Goal: Information Seeking & Learning: Learn about a topic

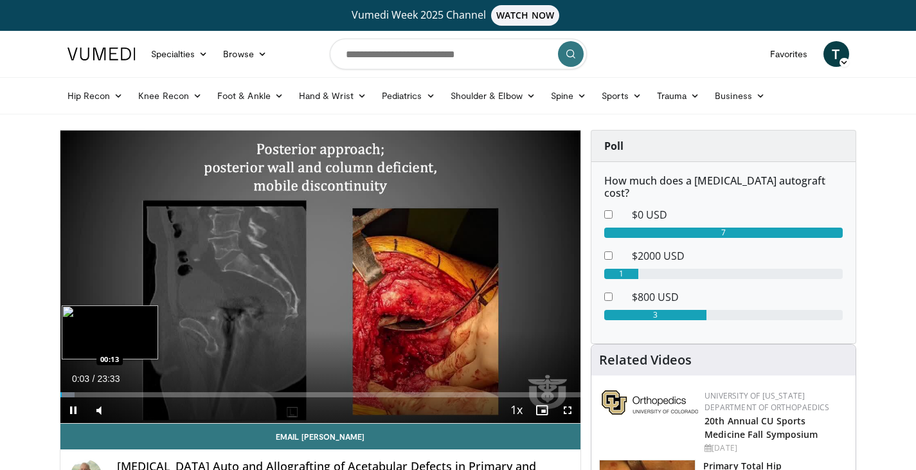
click at [65, 392] on div "Progress Bar" at bounding box center [67, 394] width 15 height 5
click at [71, 392] on div "Progress Bar" at bounding box center [69, 394] width 18 height 5
click at [74, 393] on div "Progress Bar" at bounding box center [79, 394] width 35 height 5
click at [80, 394] on div "Progress Bar" at bounding box center [79, 394] width 35 height 5
click at [85, 394] on div "Loaded : 8.42% 00:56 01:09" at bounding box center [320, 394] width 520 height 5
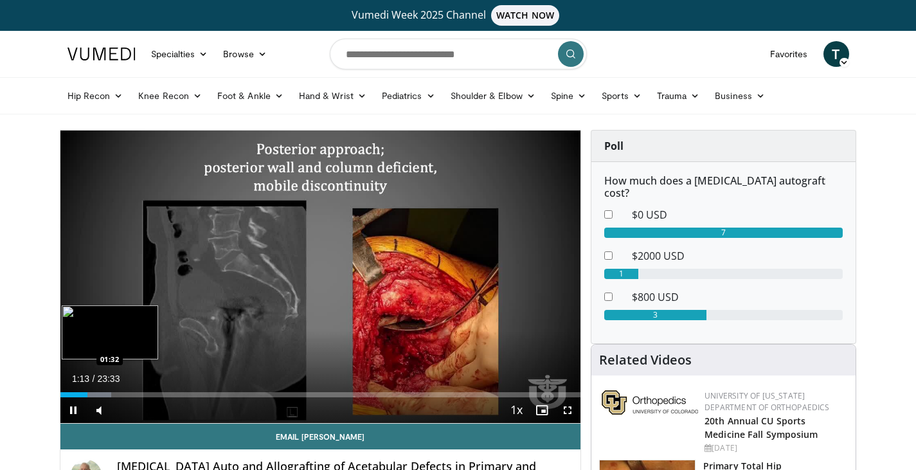
click at [94, 392] on div "Progress Bar" at bounding box center [93, 394] width 35 height 5
click at [89, 393] on div "01:35" at bounding box center [77, 394] width 35 height 5
click at [98, 395] on div "Loaded : 11.22% 01:26 01:42" at bounding box center [320, 394] width 520 height 5
click at [108, 393] on div "Loaded : 12.63% 01:55 02:10" at bounding box center [320, 394] width 520 height 5
click at [103, 392] on div "02:11" at bounding box center [84, 394] width 48 height 5
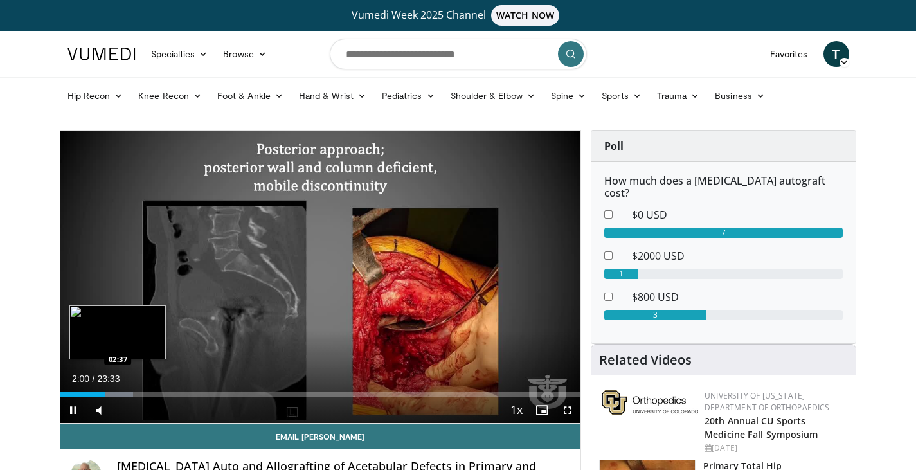
click at [118, 392] on div "Loaded : 14.03% 02:00 02:37" at bounding box center [320, 394] width 520 height 5
click at [116, 393] on div "02:39" at bounding box center [89, 394] width 58 height 5
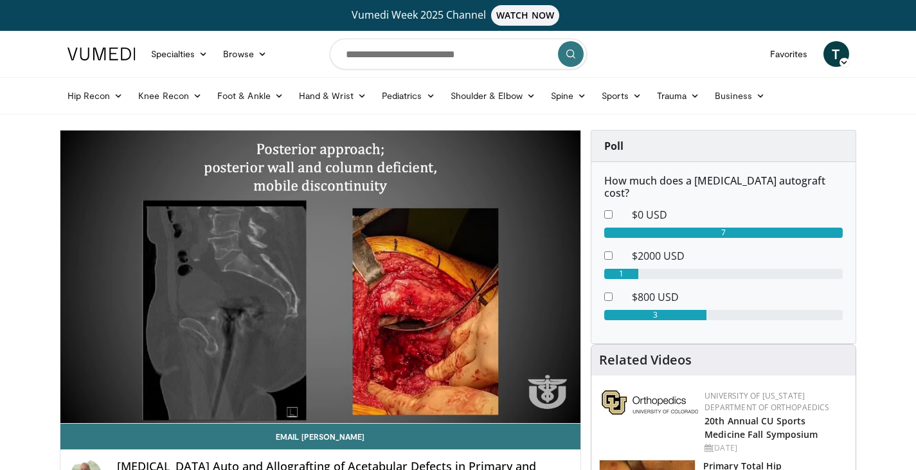
click at [120, 393] on div "10 seconds Tap to unmute" at bounding box center [320, 276] width 520 height 292
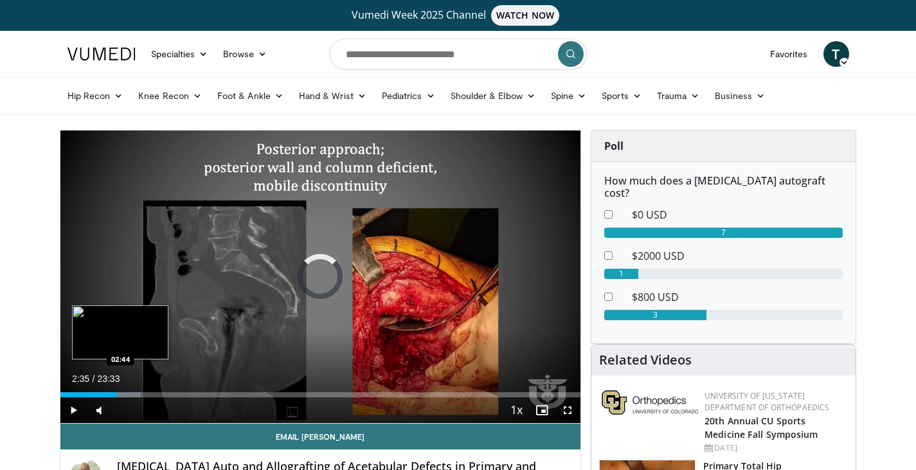
click at [120, 394] on div "Progress Bar" at bounding box center [123, 394] width 33 height 5
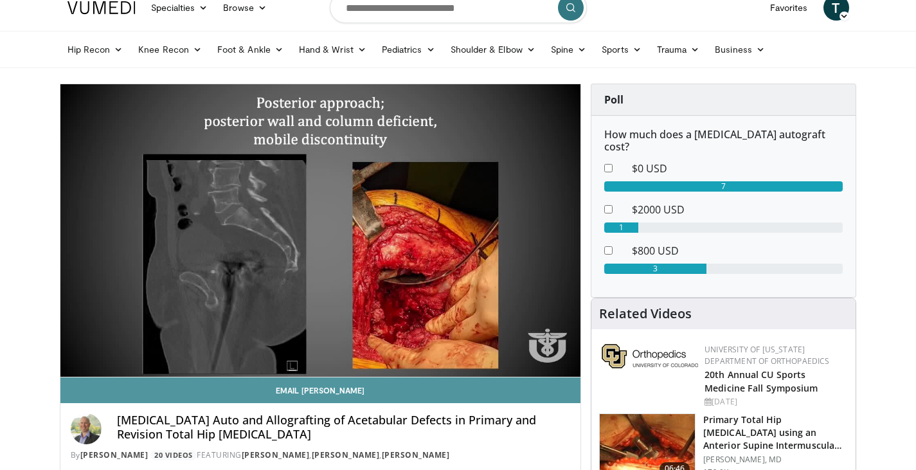
scroll to position [39, 0]
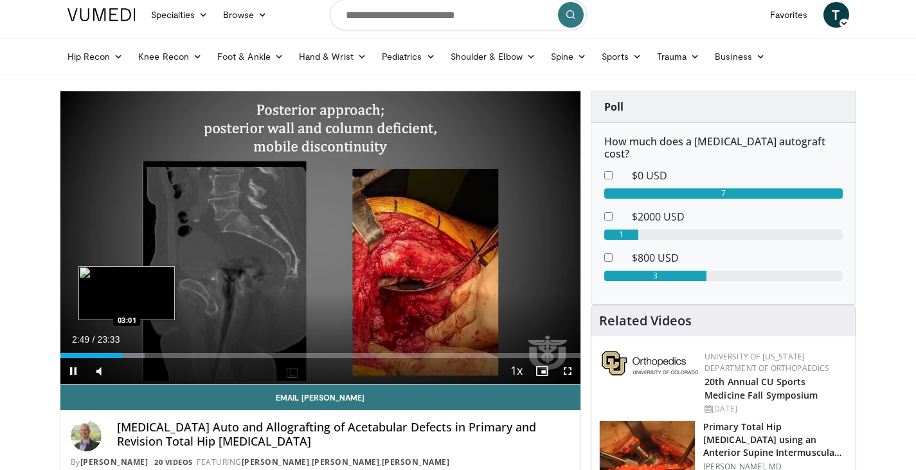
click at [127, 355] on div "Loaded : 16.27% 02:49 03:01" at bounding box center [320, 355] width 520 height 5
click at [132, 355] on div "Progress Bar" at bounding box center [132, 355] width 1 height 5
click at [139, 351] on div "Loaded : 18.24% 03:14 03:34" at bounding box center [320, 352] width 520 height 12
click at [148, 355] on div "Loaded : 19.81% 03:38 04:00" at bounding box center [320, 355] width 520 height 5
click at [150, 355] on div "Progress Bar" at bounding box center [155, 355] width 35 height 5
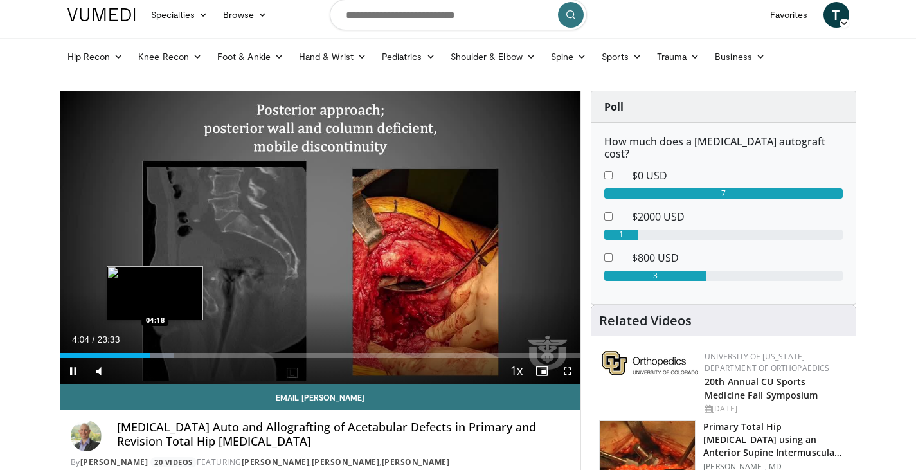
click at [155, 355] on div "Progress Bar" at bounding box center [155, 355] width 35 height 5
click at [166, 355] on div "Progress Bar" at bounding box center [162, 355] width 35 height 5
click at [176, 355] on div "Progress Bar" at bounding box center [170, 355] width 30 height 5
click at [184, 355] on div "Progress Bar" at bounding box center [177, 355] width 24 height 5
click at [192, 353] on div "Progress Bar" at bounding box center [182, 355] width 19 height 5
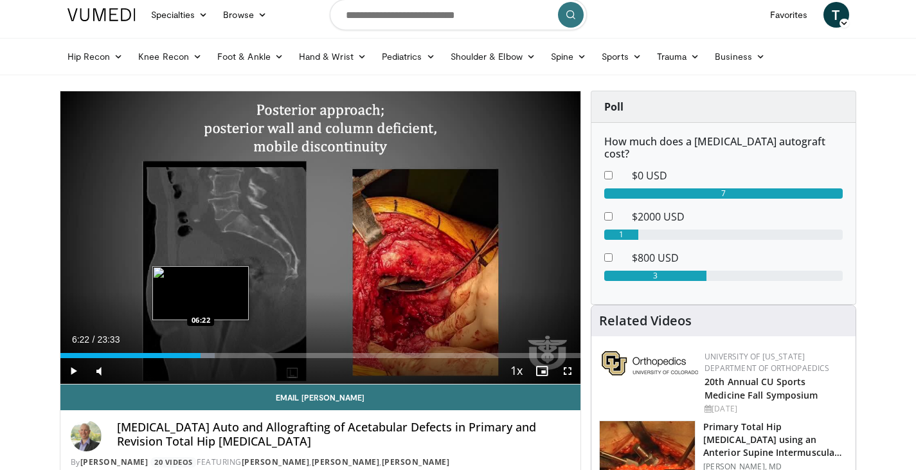
click at [200, 351] on div "Loaded : 29.71% 06:22 06:22" at bounding box center [320, 352] width 520 height 12
click at [214, 355] on div "Loaded : 30.87% 06:23 06:55" at bounding box center [320, 355] width 520 height 5
click at [218, 354] on div "Loaded : 34.38% 07:00 07:07" at bounding box center [320, 355] width 520 height 5
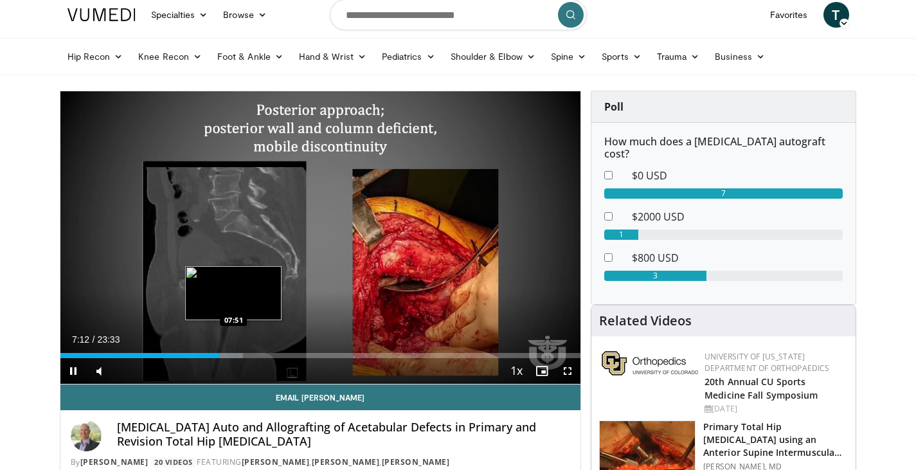
click at [234, 355] on div "Loaded : 35.08% 07:12 07:51" at bounding box center [320, 355] width 520 height 5
click at [244, 355] on div "Progress Bar" at bounding box center [236, 355] width 27 height 5
click at [248, 352] on div "Loaded : 39.61% 08:19 08:31" at bounding box center [320, 352] width 520 height 12
click at [261, 355] on div "Loaded : 40.69% 08:32 09:04" at bounding box center [320, 355] width 520 height 5
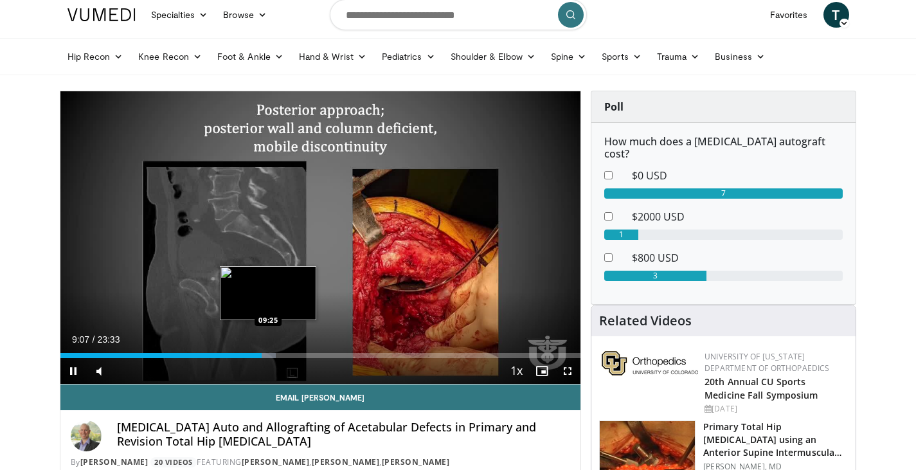
click at [268, 355] on div "Loaded : 41.39% 09:07 09:25" at bounding box center [320, 355] width 520 height 5
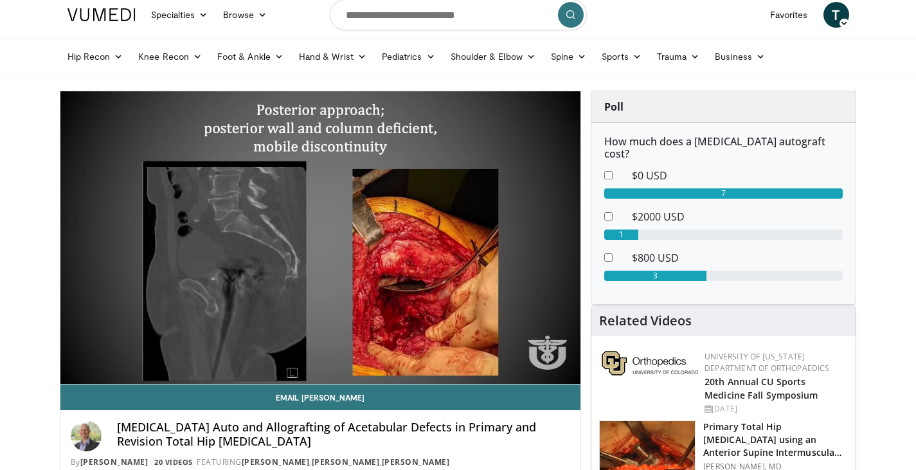
click at [281, 356] on video-js "**********" at bounding box center [320, 237] width 520 height 293
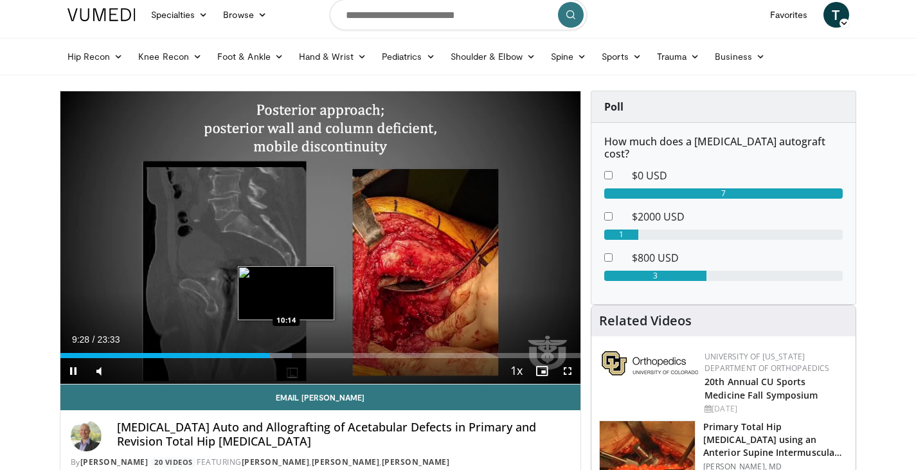
click at [286, 355] on div "Progress Bar" at bounding box center [274, 355] width 35 height 5
click at [302, 352] on div "Loaded : 45.61% 10:15 10:57" at bounding box center [320, 352] width 520 height 12
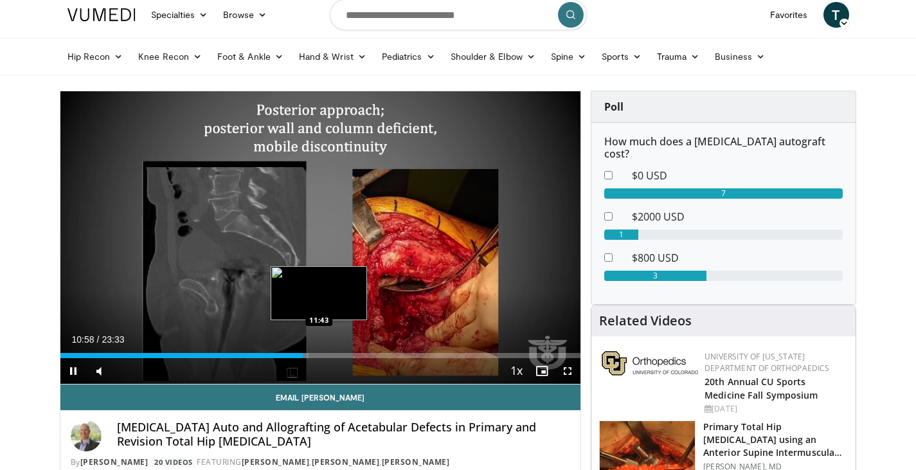
click at [318, 353] on div "Loaded : 47.71% 10:58 11:43" at bounding box center [320, 355] width 520 height 5
click at [332, 353] on div "Loaded : 51.22% 11:42 12:18" at bounding box center [320, 355] width 520 height 5
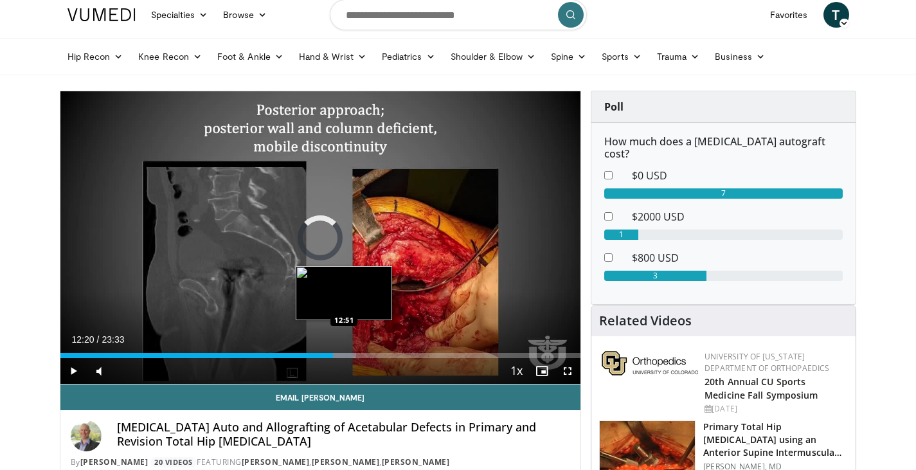
click at [344, 354] on div "Progress Bar" at bounding box center [343, 355] width 26 height 5
click at [356, 352] on div "Loaded : 58.94% 12:54 13:24" at bounding box center [320, 352] width 520 height 12
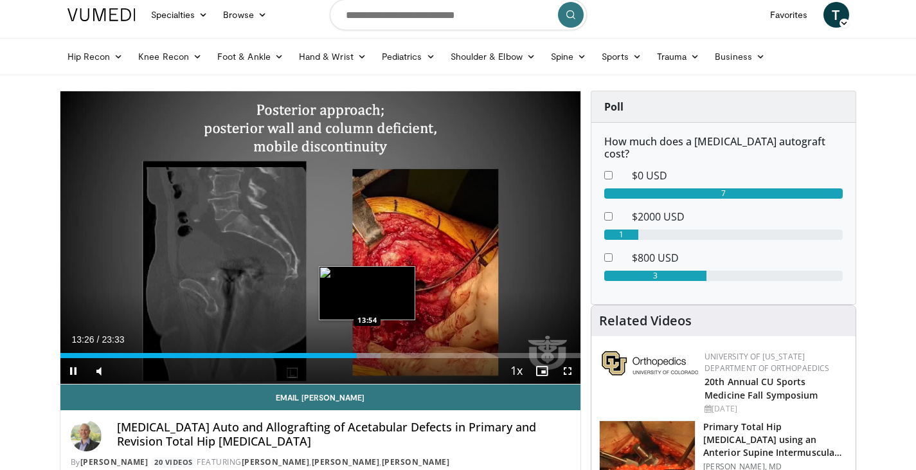
click at [368, 354] on div "Progress Bar" at bounding box center [363, 355] width 35 height 5
click at [382, 356] on div "Progress Bar" at bounding box center [374, 355] width 35 height 5
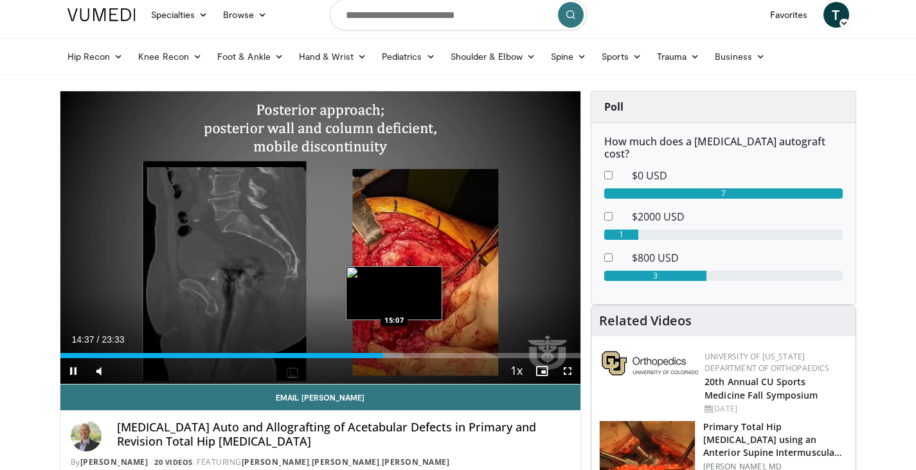
click at [394, 350] on div "Loaded : 65.95% 14:37 15:07" at bounding box center [320, 352] width 520 height 12
click at [400, 356] on div "Progress Bar" at bounding box center [395, 355] width 23 height 5
click at [414, 355] on div "Progress Bar" at bounding box center [401, 355] width 25 height 5
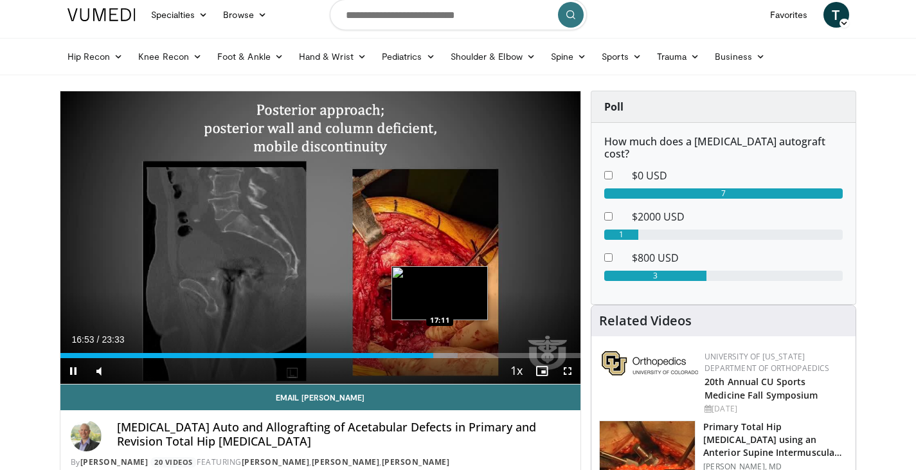
click at [439, 352] on div "Loaded : 76.39% 16:53 17:11" at bounding box center [320, 352] width 520 height 12
click at [449, 354] on div "Loaded : 77.81% 17:37 17:37" at bounding box center [320, 355] width 520 height 5
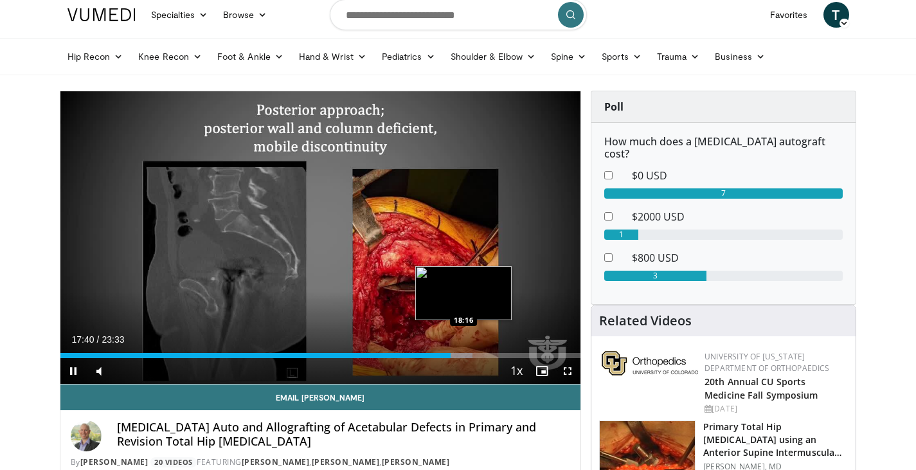
click at [463, 355] on div "Progress Bar" at bounding box center [455, 355] width 32 height 5
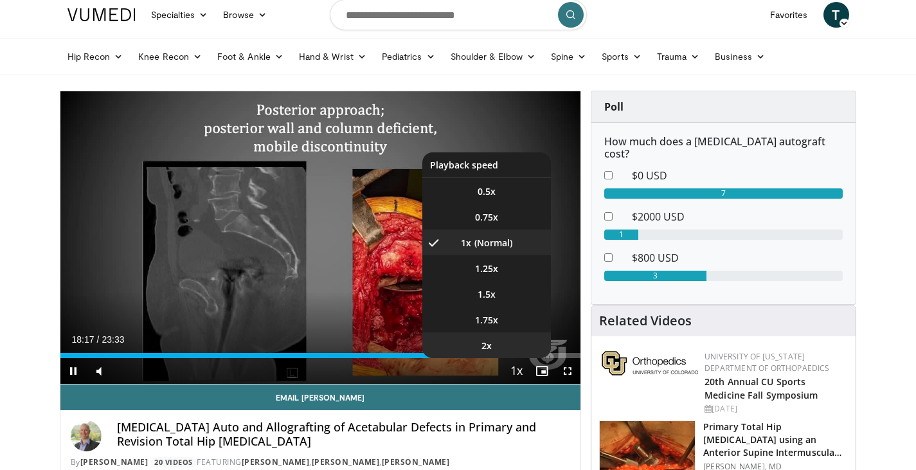
click at [507, 355] on li "2x" at bounding box center [486, 345] width 128 height 26
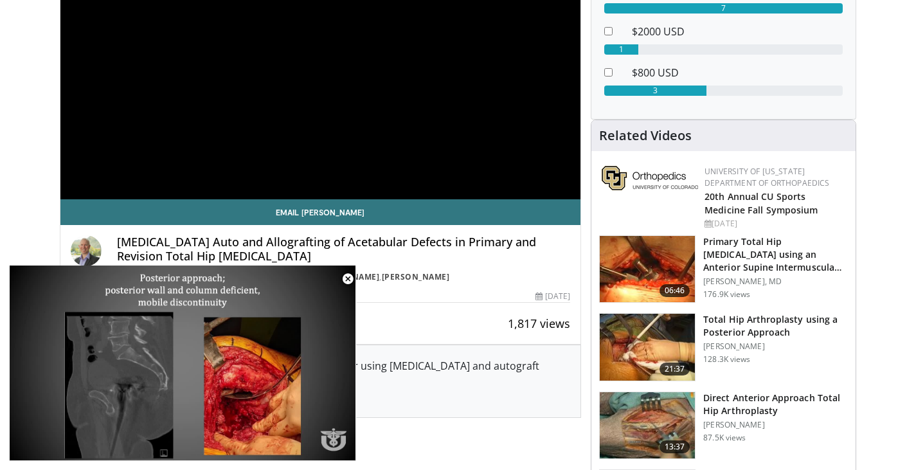
scroll to position [242, 0]
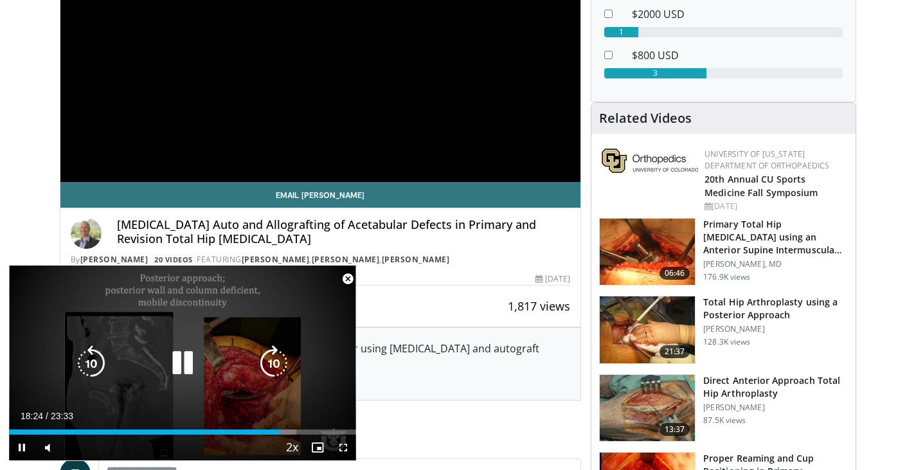
click at [229, 330] on div "10 seconds Tap to unmute" at bounding box center [182, 362] width 347 height 195
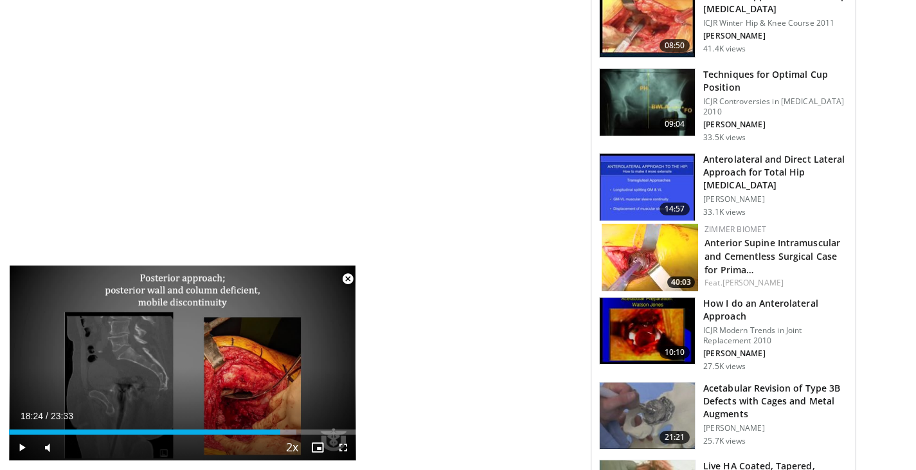
scroll to position [890, 0]
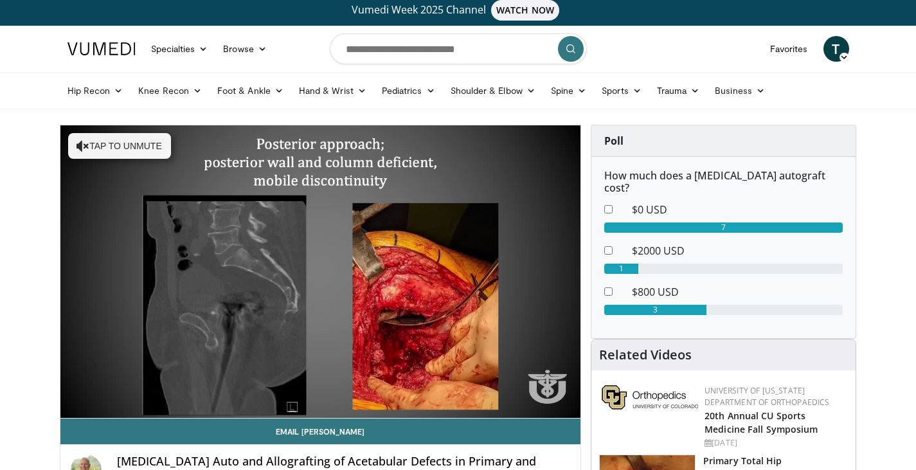
scroll to position [4, 0]
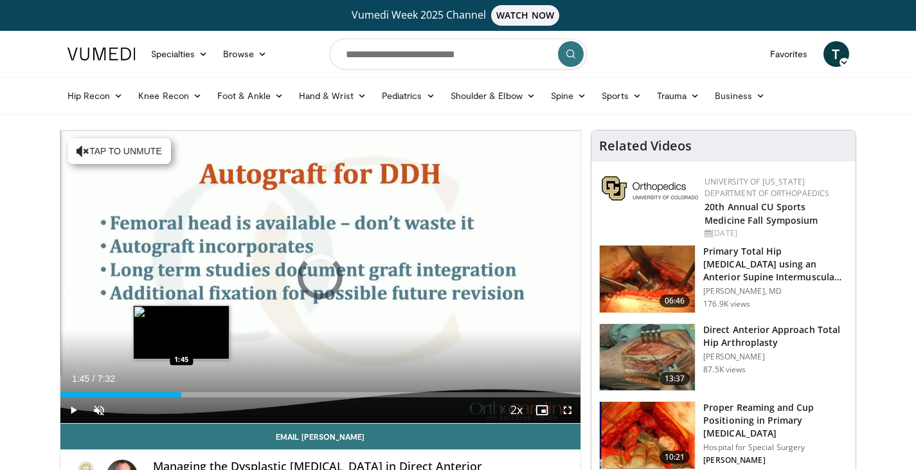
click at [181, 396] on div "Loaded : 4.37% 0:01 1:45" at bounding box center [320, 394] width 520 height 5
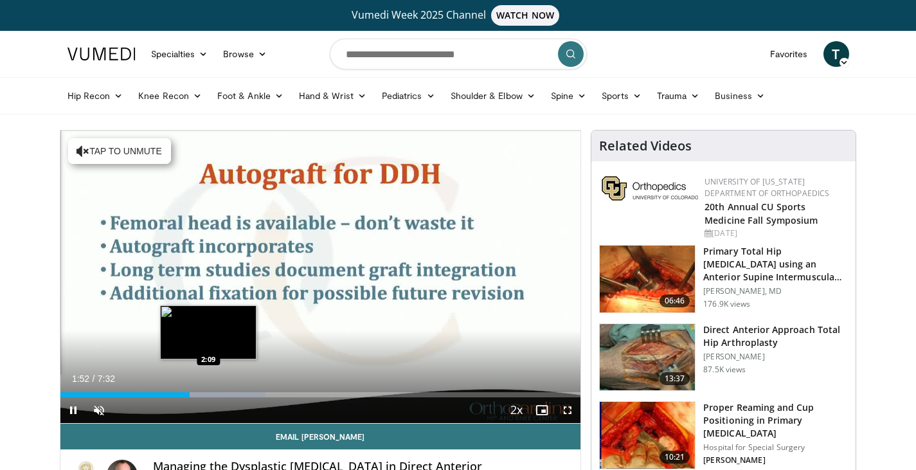
click at [208, 392] on div "Loaded : 39.41% 1:52 2:09" at bounding box center [320, 394] width 520 height 5
click at [226, 393] on div "Loaded : 39.41% 2:10 2:24" at bounding box center [320, 394] width 520 height 5
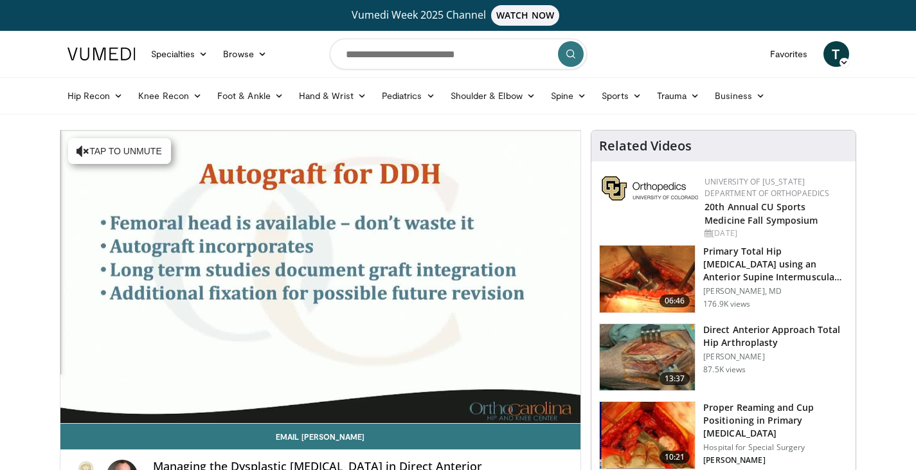
click at [238, 393] on div "10 seconds Tap to unmute" at bounding box center [320, 276] width 520 height 292
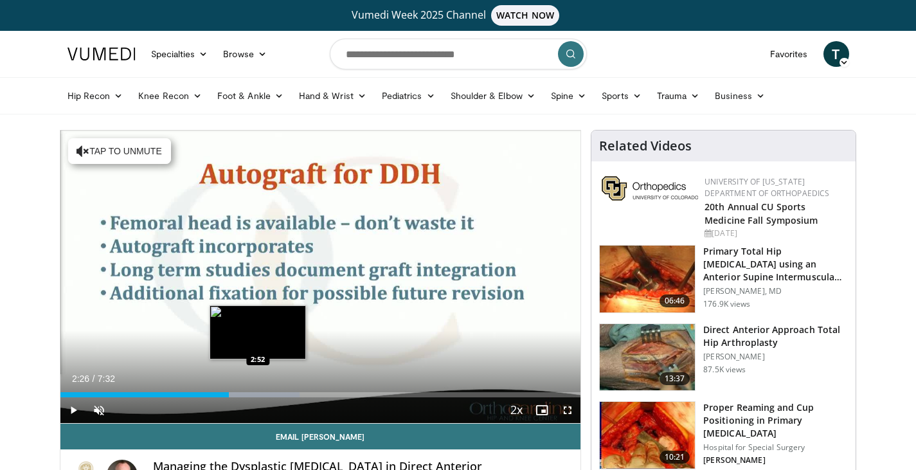
click at [259, 393] on div "Progress Bar" at bounding box center [247, 394] width 105 height 5
click at [267, 392] on div "Loaded : 52.56% 2:57 3:00" at bounding box center [320, 394] width 520 height 5
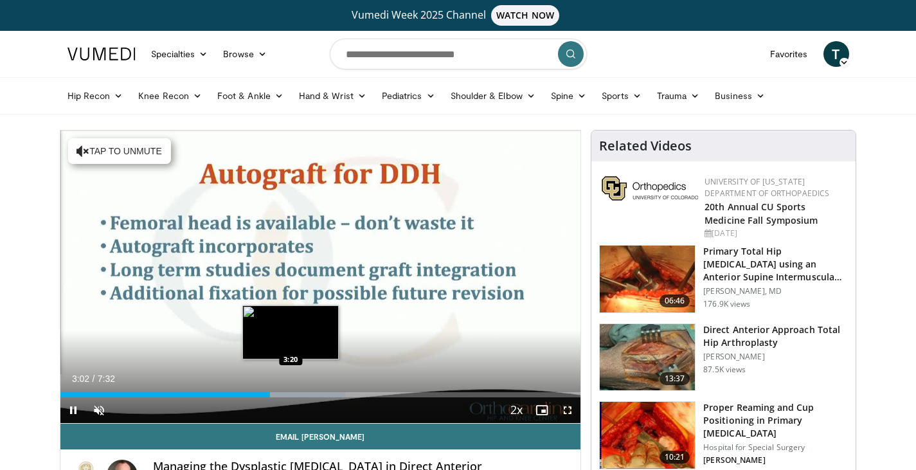
click at [291, 394] on div "Loaded : 54.75% 3:02 3:20" at bounding box center [320, 394] width 520 height 5
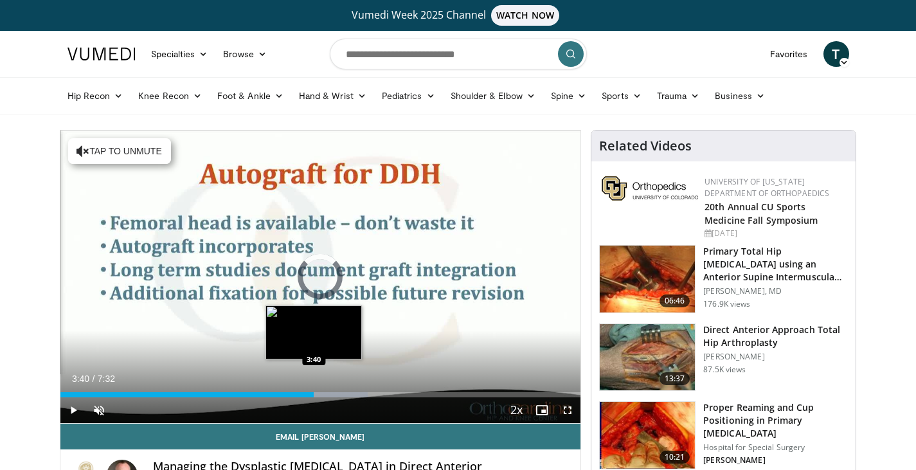
click at [314, 394] on div "Progress Bar" at bounding box center [313, 394] width 109 height 5
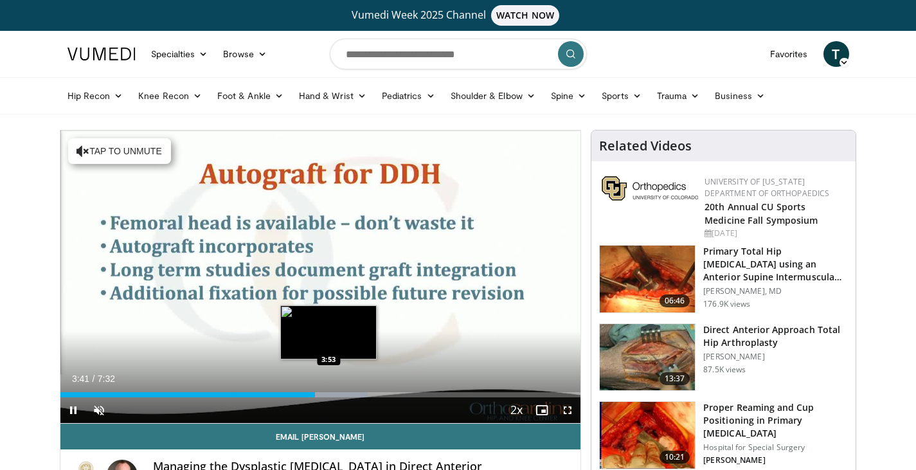
click at [329, 393] on div "Progress Bar" at bounding box center [324, 394] width 87 height 5
click at [341, 393] on div "Loaded : 63.51% 3:54 4:04" at bounding box center [320, 394] width 520 height 5
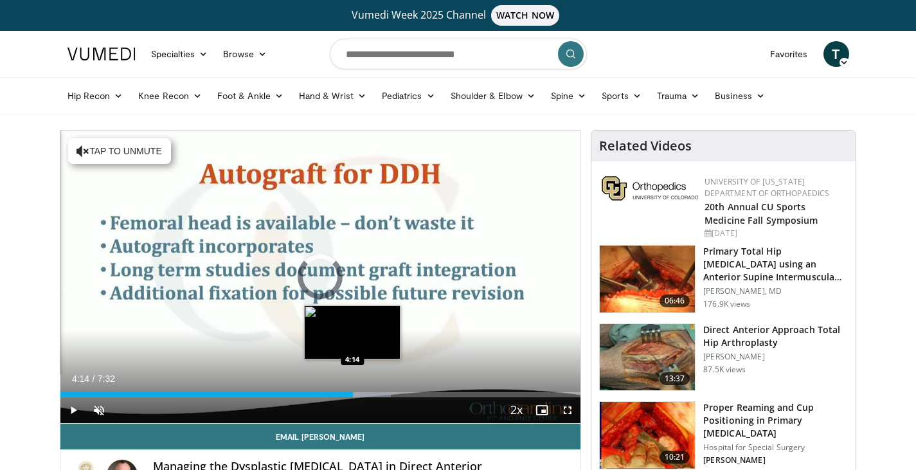
click at [353, 392] on div "Loaded : 63.51% 4:05 4:14" at bounding box center [320, 394] width 520 height 5
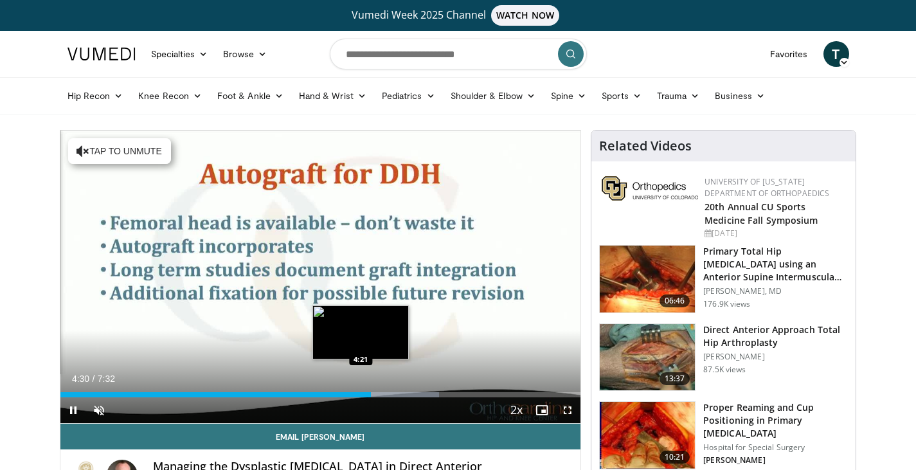
click at [360, 390] on div "Loaded : 72.87% 4:30 4:21" at bounding box center [320, 391] width 520 height 12
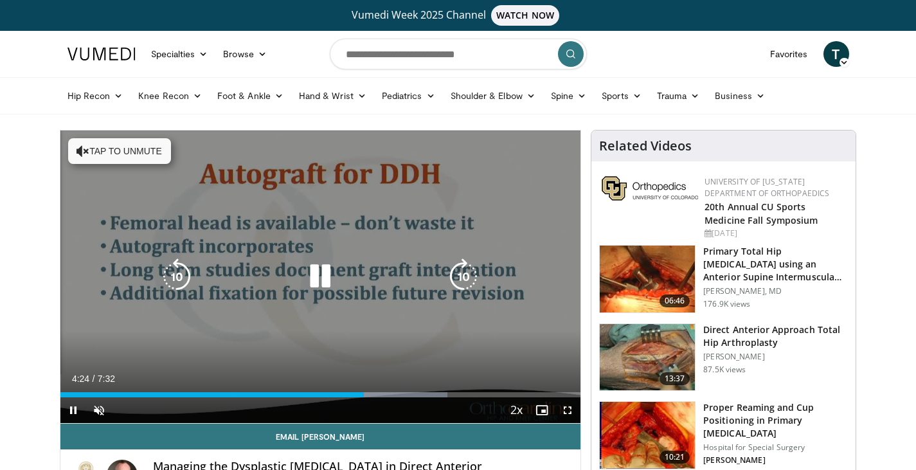
click at [99, 141] on button "Tap to unmute" at bounding box center [119, 151] width 103 height 26
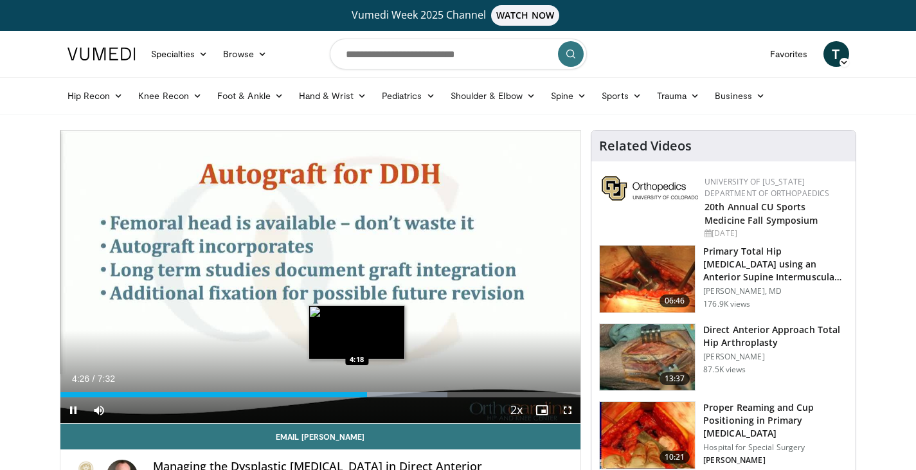
click at [357, 392] on div "4:27" at bounding box center [213, 394] width 307 height 5
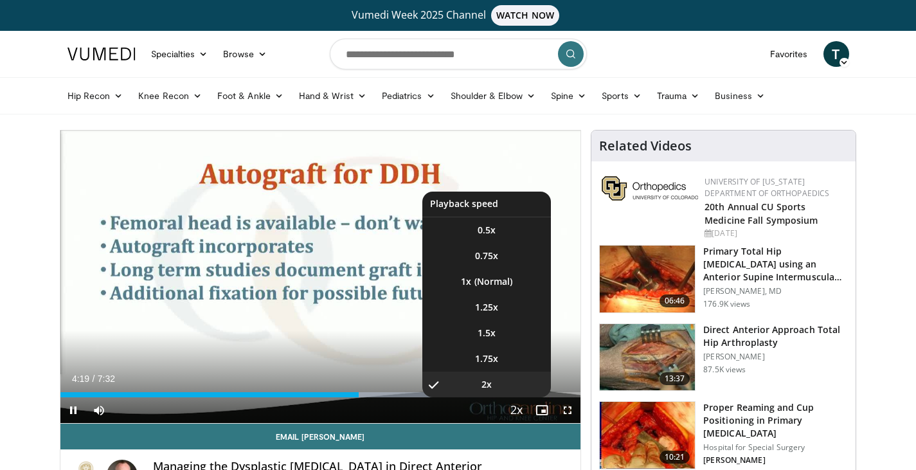
click at [517, 412] on span "Video Player" at bounding box center [516, 411] width 18 height 26
click at [493, 274] on li "1x" at bounding box center [486, 282] width 128 height 26
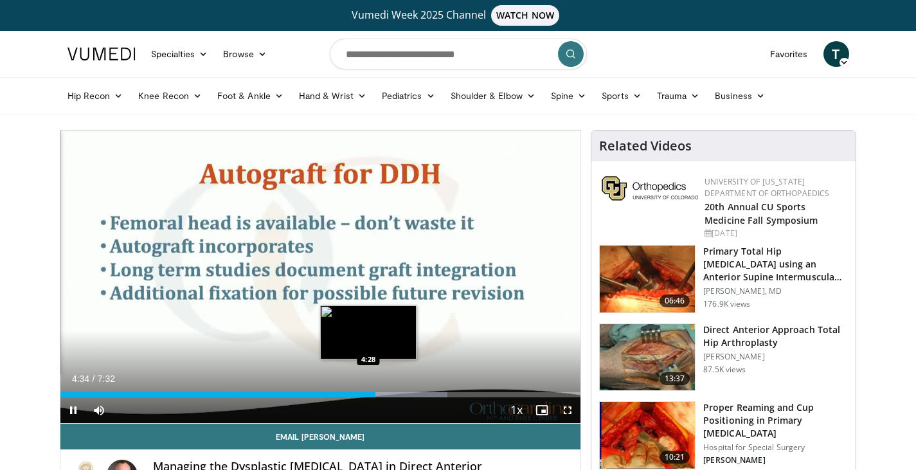
click at [368, 394] on div "Loaded : 74.46% 4:34 4:28" at bounding box center [320, 394] width 520 height 5
click at [364, 394] on div "Progress Bar" at bounding box center [364, 394] width 1 height 5
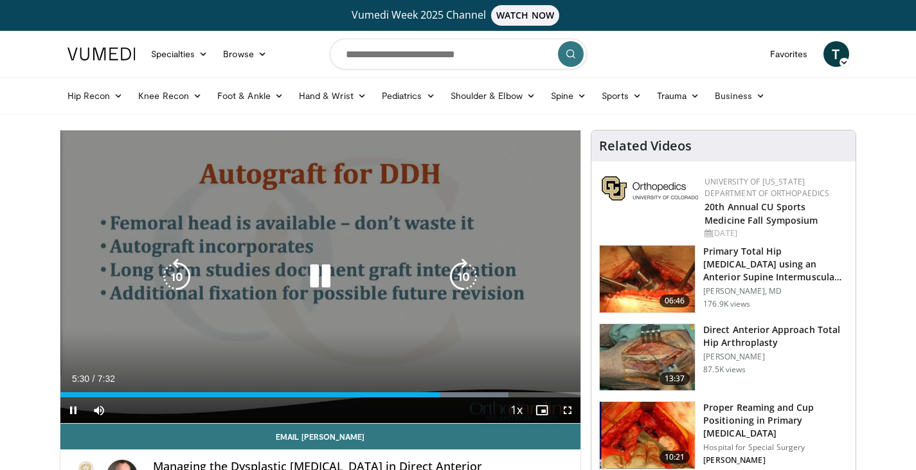
click at [319, 274] on icon "Video Player" at bounding box center [320, 276] width 36 height 36
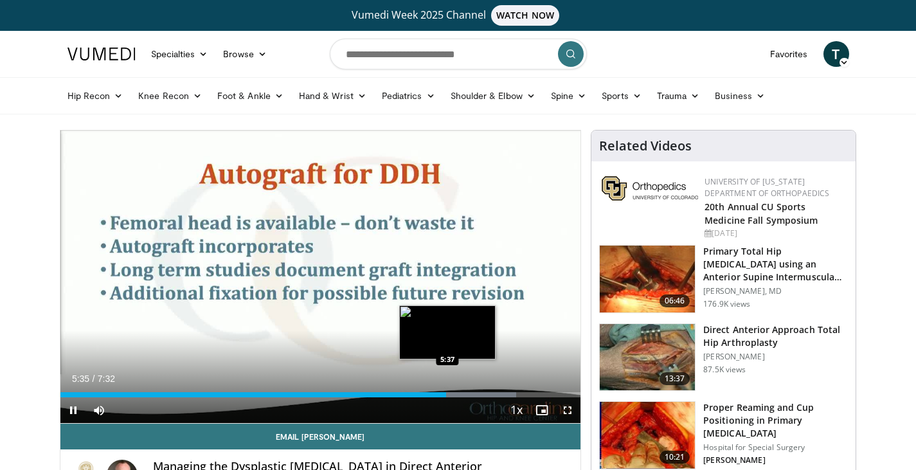
click at [447, 392] on div "Loaded : 87.60% 5:35 5:37" at bounding box center [320, 394] width 520 height 5
click at [454, 395] on div "Progress Bar" at bounding box center [454, 394] width 1 height 5
click at [459, 395] on div "Progress Bar" at bounding box center [474, 394] width 107 height 5
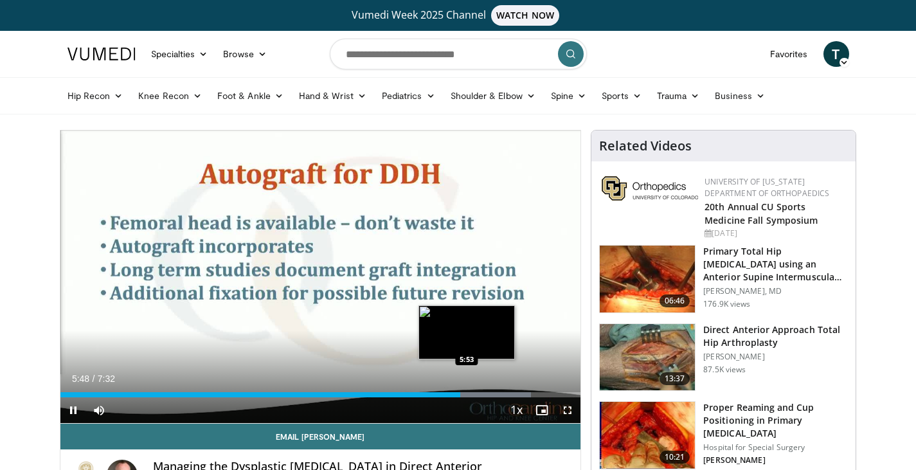
click at [467, 392] on div "Progress Bar" at bounding box center [478, 394] width 107 height 5
click at [474, 392] on div "Progress Bar" at bounding box center [485, 394] width 106 height 5
click at [481, 392] on div "Loaded : 91.99% 6:00 6:06" at bounding box center [320, 394] width 520 height 5
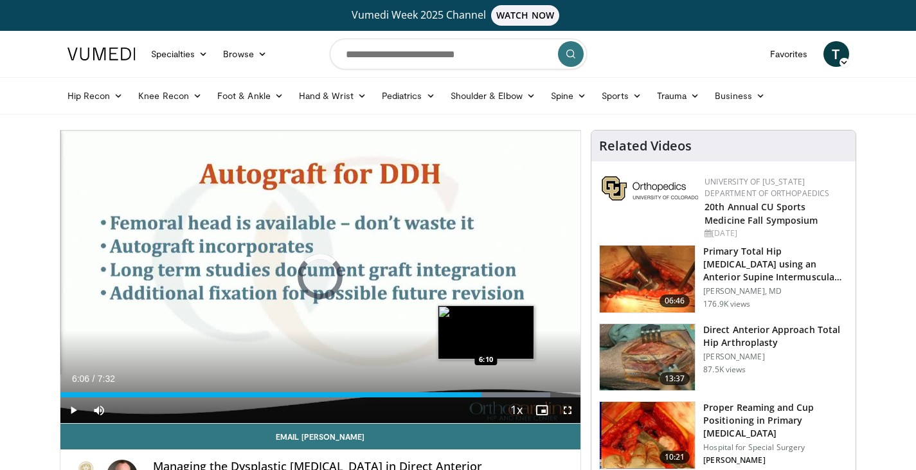
click at [486, 392] on div "Loaded : 94.18% 6:06 6:10" at bounding box center [320, 394] width 520 height 5
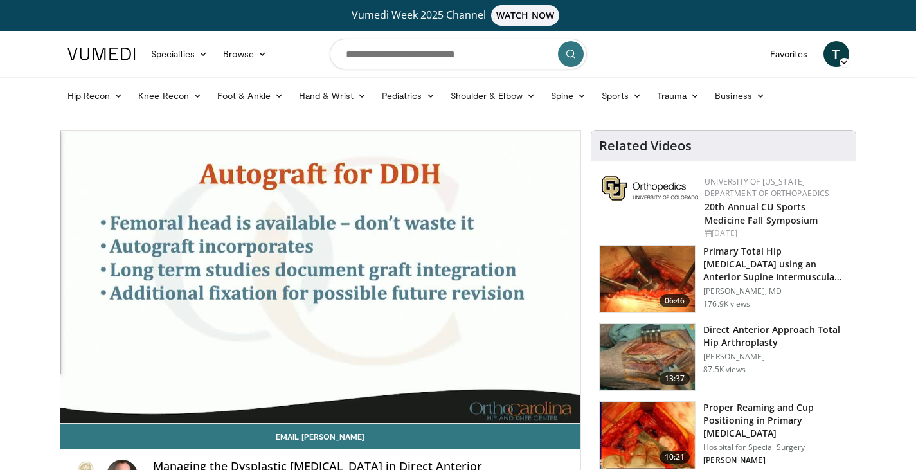
click at [492, 392] on div "10 seconds Tap to unmute" at bounding box center [320, 276] width 520 height 292
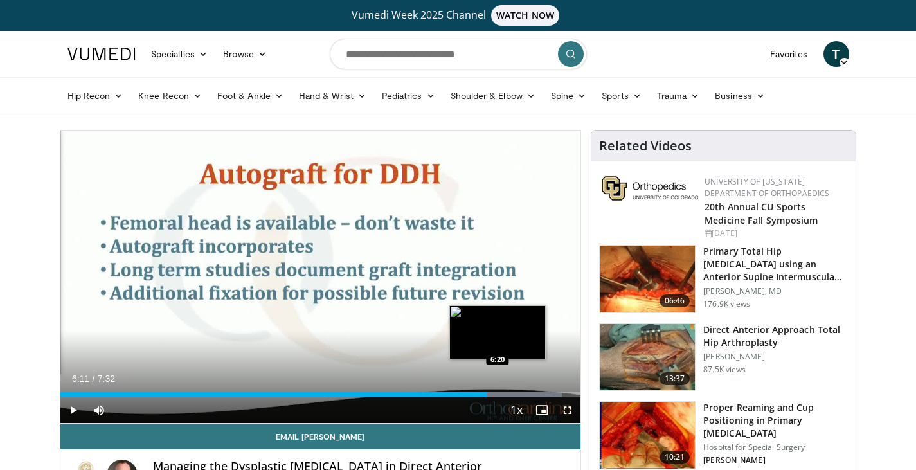
click at [498, 393] on div "Progress Bar" at bounding box center [507, 394] width 109 height 5
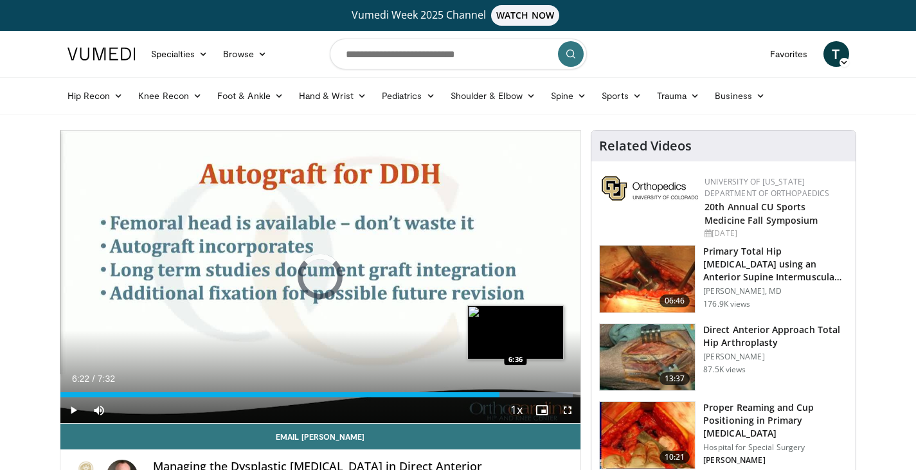
click at [515, 393] on div "Progress Bar" at bounding box center [517, 394] width 109 height 5
click at [522, 393] on div "Loaded : 100.00% 6:36 6:41" at bounding box center [320, 394] width 520 height 5
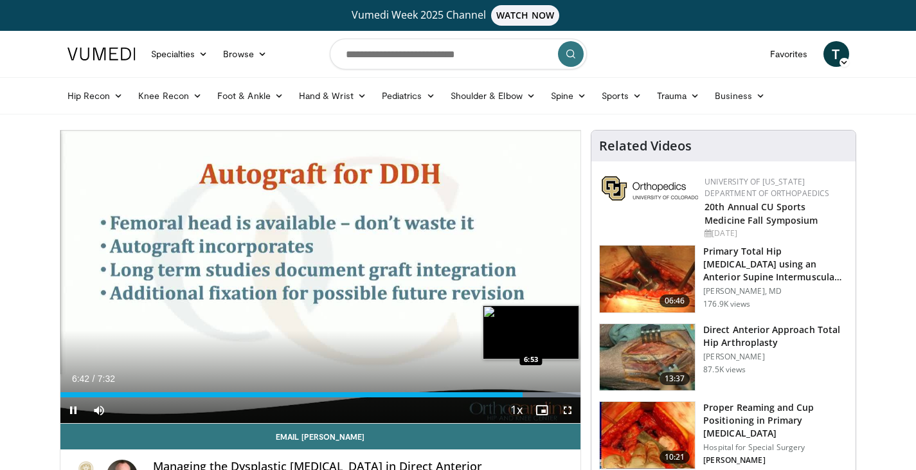
click at [535, 394] on div "Progress Bar" at bounding box center [531, 394] width 100 height 5
click at [545, 392] on div "Progress Bar" at bounding box center [531, 394] width 100 height 5
click at [554, 390] on div "Loaded : 100.00% 7:02 7:09" at bounding box center [320, 391] width 520 height 12
click at [568, 394] on div "Loaded : 100.00% 7:11 7:22" at bounding box center [320, 394] width 520 height 5
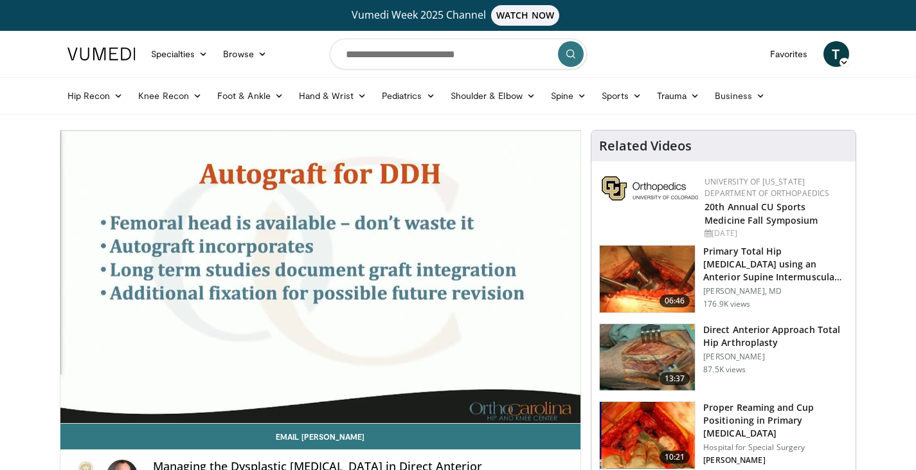
click at [73, 407] on div "10 seconds Tap to unmute" at bounding box center [320, 276] width 520 height 292
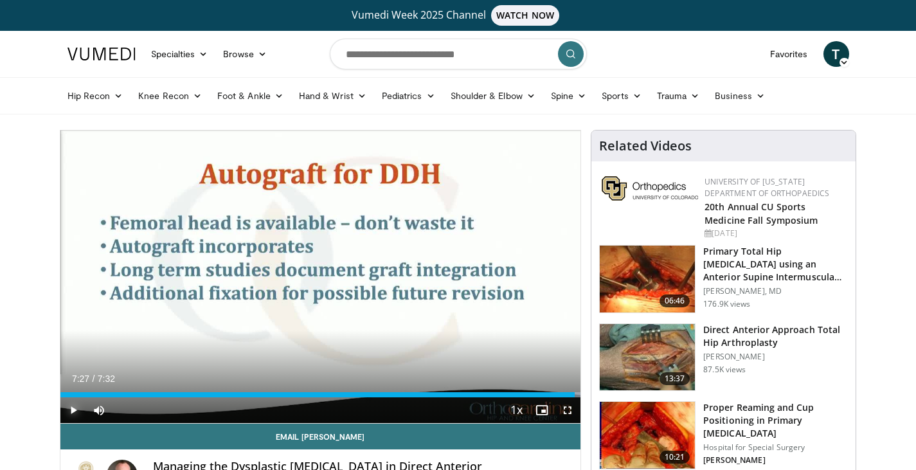
click at [73, 407] on span "Video Player" at bounding box center [73, 410] width 26 height 26
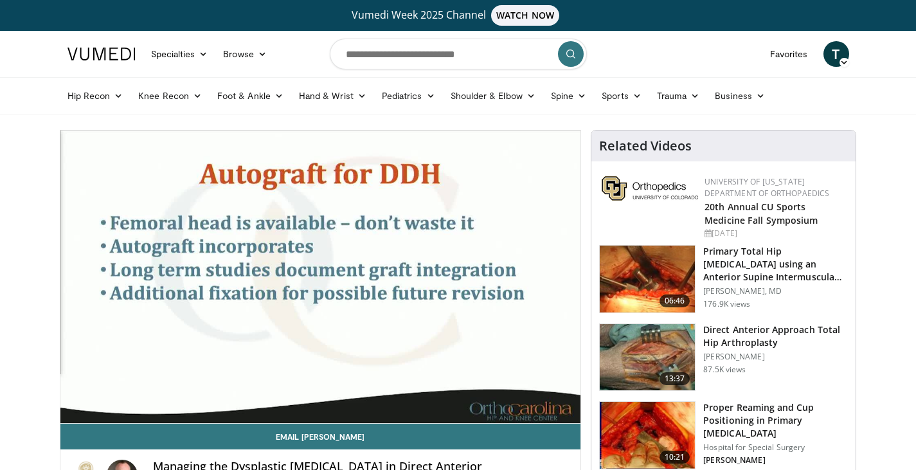
click at [73, 407] on div "10 seconds Tap to unmute" at bounding box center [320, 276] width 520 height 292
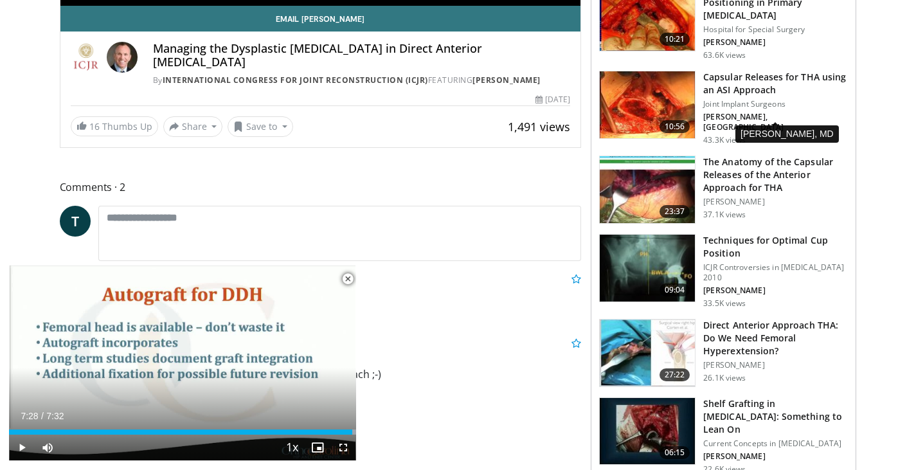
scroll to position [420, 0]
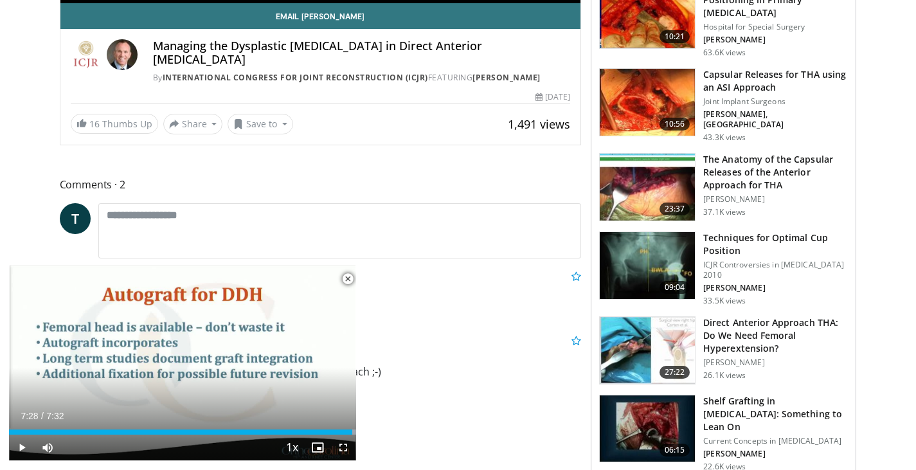
click at [738, 331] on h3 "Direct Anterior Approach THA: Do We Need Femoral Hyperextension?" at bounding box center [775, 335] width 145 height 39
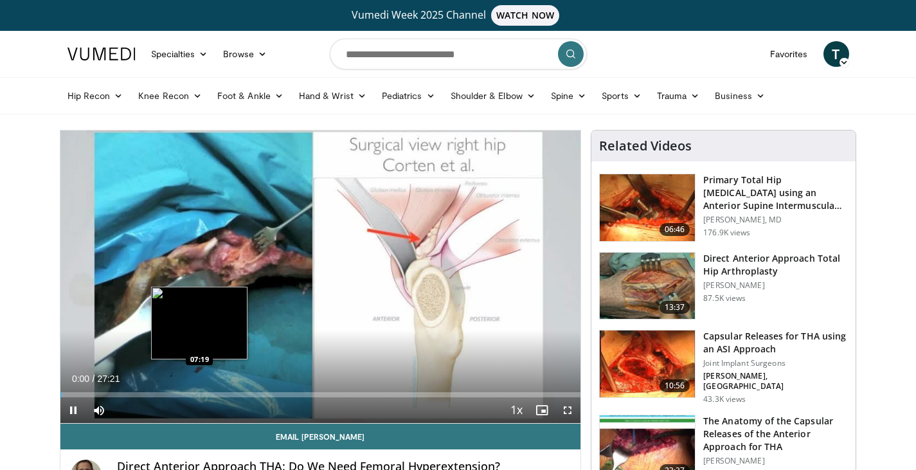
click at [199, 394] on div "Loaded : 0.60% 00:00 07:19" at bounding box center [320, 394] width 520 height 5
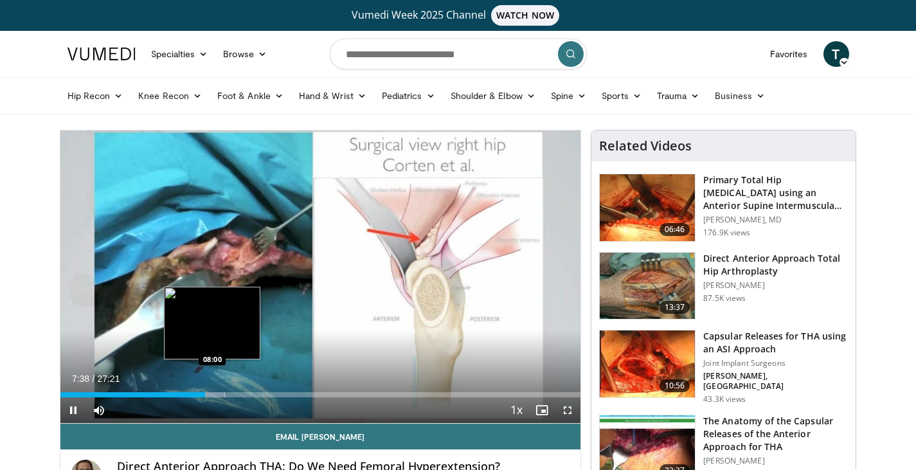
click at [212, 394] on div "Progress Bar" at bounding box center [211, 394] width 25 height 5
click at [217, 394] on div "Loaded : 32.83% 08:01 08:14" at bounding box center [320, 394] width 520 height 5
click at [222, 392] on div "Progress Bar" at bounding box center [223, 394] width 30 height 5
click at [230, 392] on div "Progress Bar" at bounding box center [225, 394] width 24 height 5
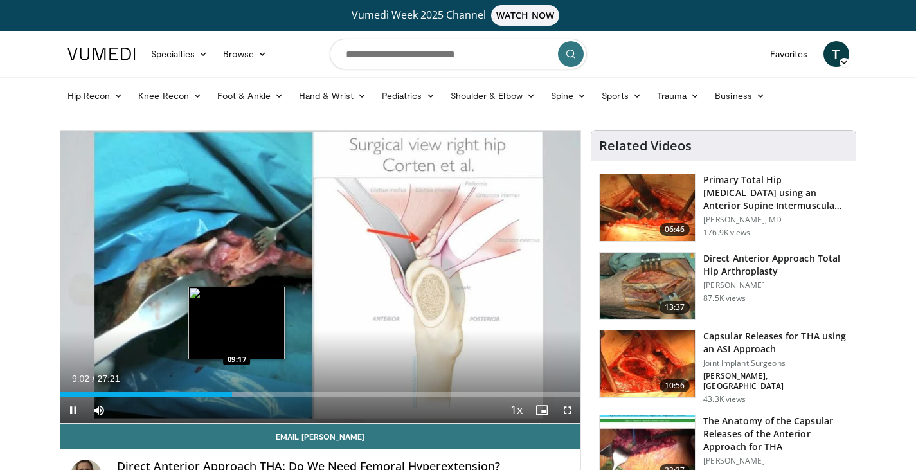
click at [237, 393] on div "Progress Bar" at bounding box center [237, 394] width 30 height 5
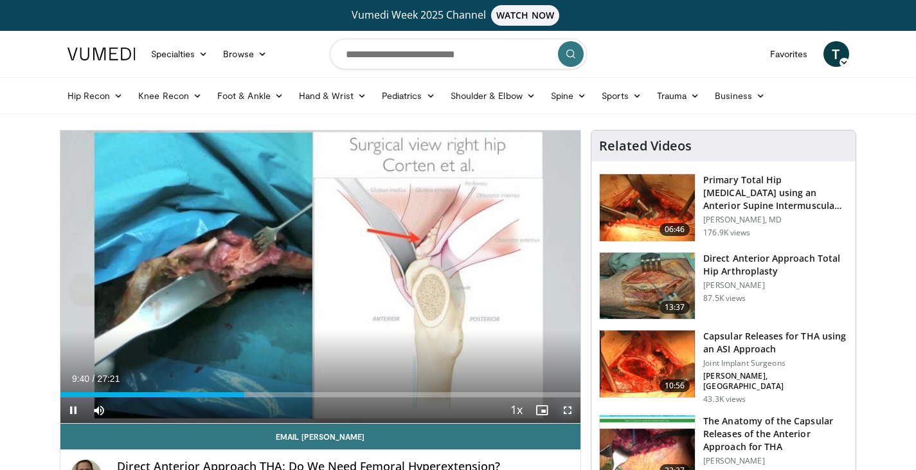
click at [568, 409] on span "Video Player" at bounding box center [567, 410] width 26 height 26
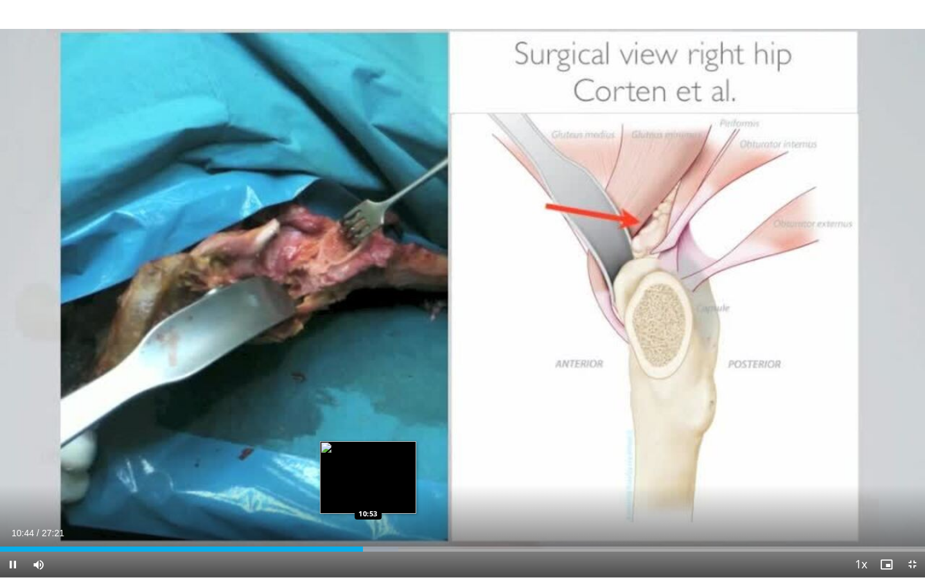
click at [368, 469] on div "Loaded : 43.06% 10:44 10:53" at bounding box center [462, 546] width 925 height 12
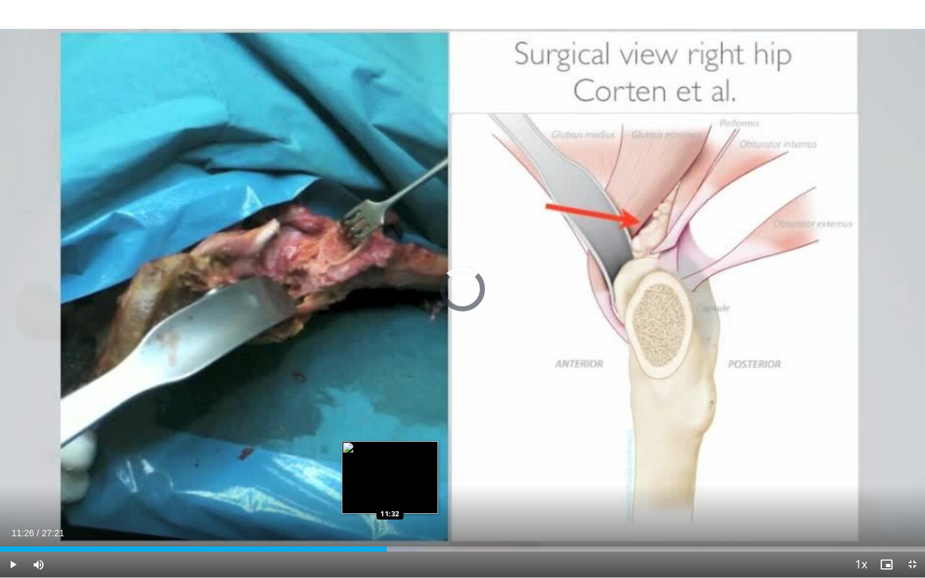
click at [390, 469] on div "Progress Bar" at bounding box center [394, 549] width 56 height 5
click at [398, 469] on div "Loaded : 46.18% 11:32 11:46" at bounding box center [462, 546] width 925 height 12
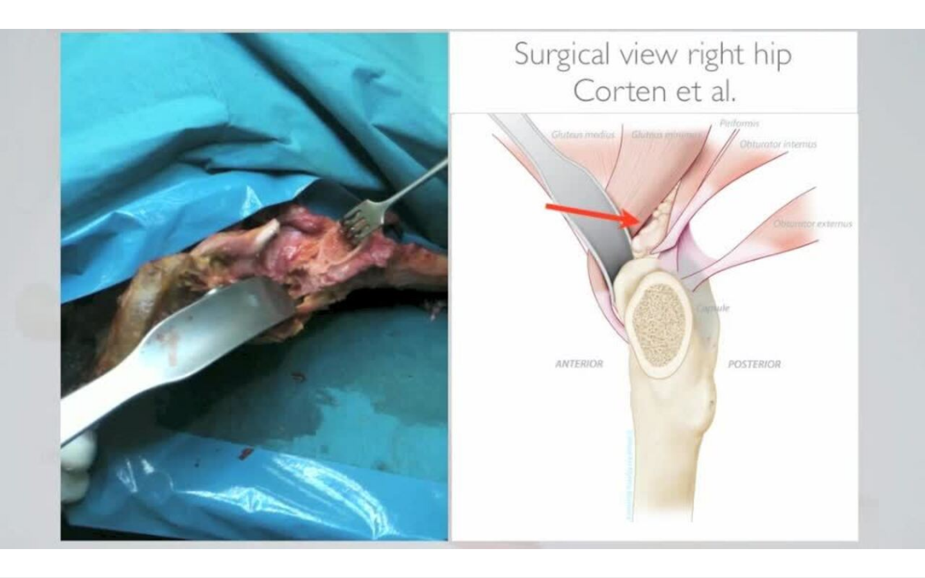
click at [408, 469] on div "10 seconds Tap to unmute" at bounding box center [462, 289] width 925 height 578
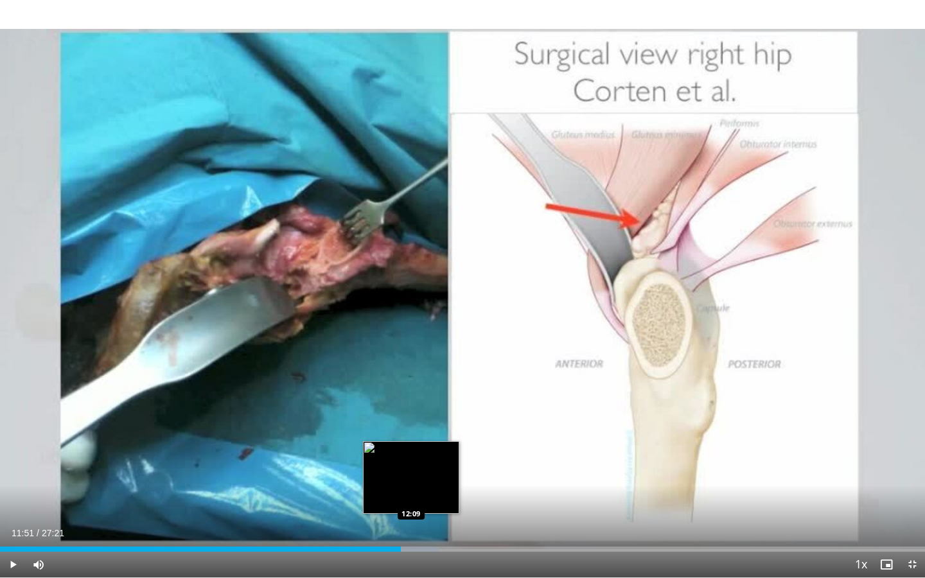
click at [411, 469] on div "Progress Bar" at bounding box center [411, 549] width 56 height 5
click at [422, 469] on div "Loaded : 48.64% 12:11 12:29" at bounding box center [462, 546] width 925 height 12
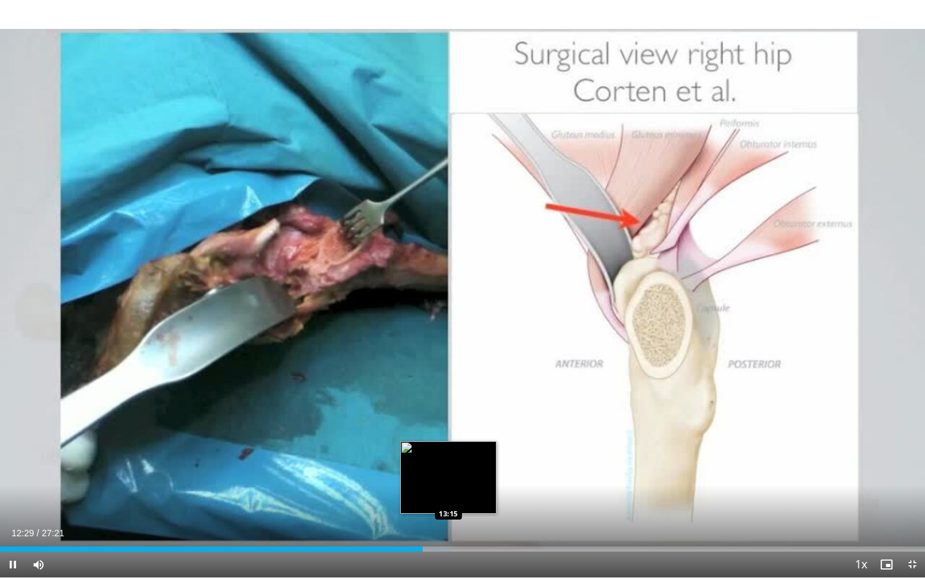
click at [448, 469] on div "Progress Bar" at bounding box center [428, 549] width 44 height 5
click at [466, 469] on div "Loaded : 49.92% 13:16 13:46" at bounding box center [462, 549] width 925 height 5
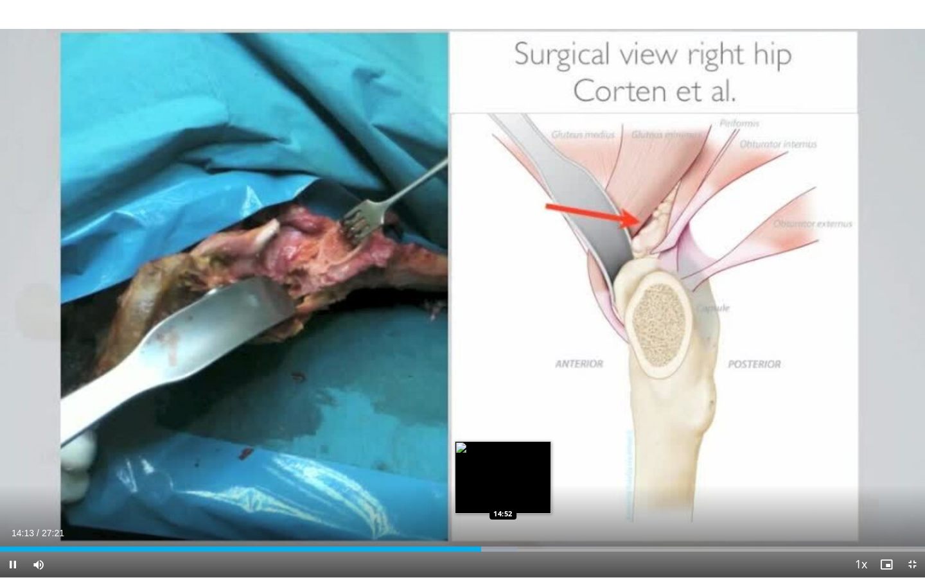
click at [502, 469] on div "Loaded : 55.94% 14:13 14:52" at bounding box center [462, 549] width 925 height 5
click at [518, 469] on div "Loaded : 55.94% 14:53 15:18" at bounding box center [462, 546] width 925 height 12
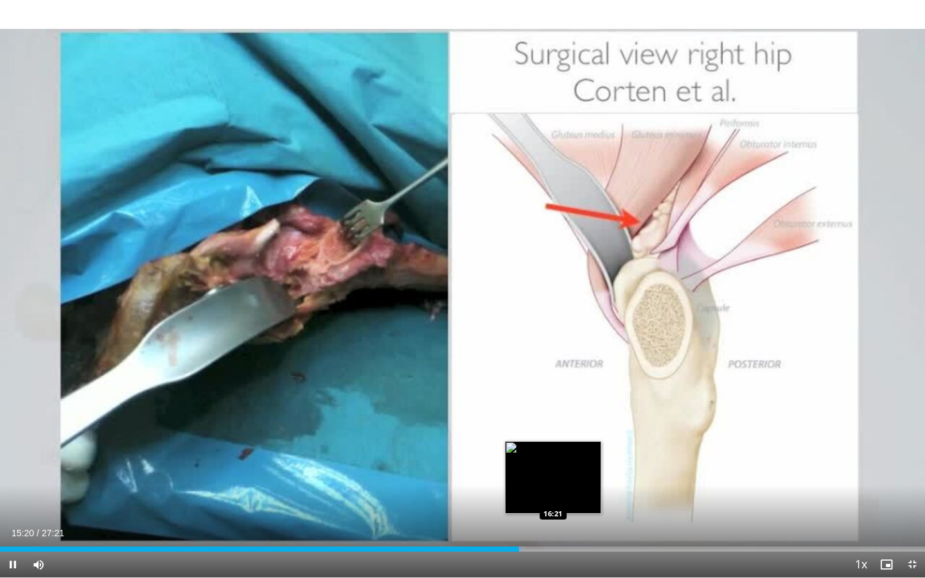
click at [553, 469] on div "Loaded : 56.78% 15:20 16:21" at bounding box center [462, 546] width 925 height 12
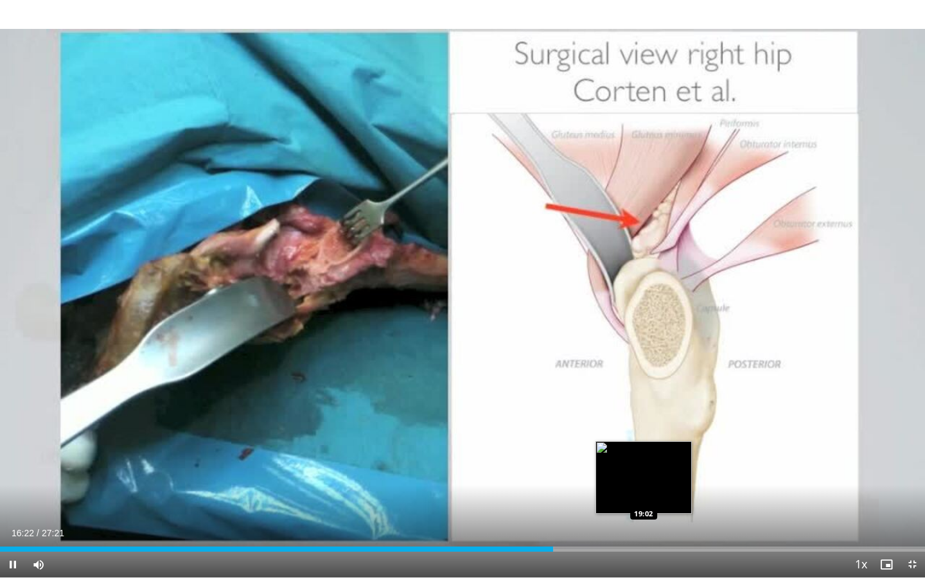
click at [644, 469] on div "Loaded : 59.90% 16:22 19:02" at bounding box center [462, 546] width 925 height 12
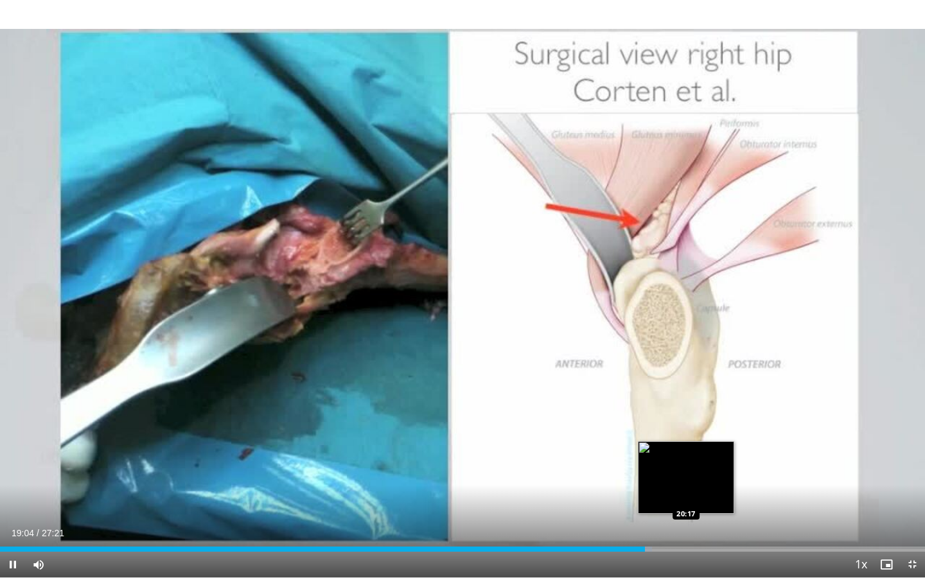
click at [686, 469] on div "Loaded : 70.51% 19:04 20:17" at bounding box center [462, 546] width 925 height 12
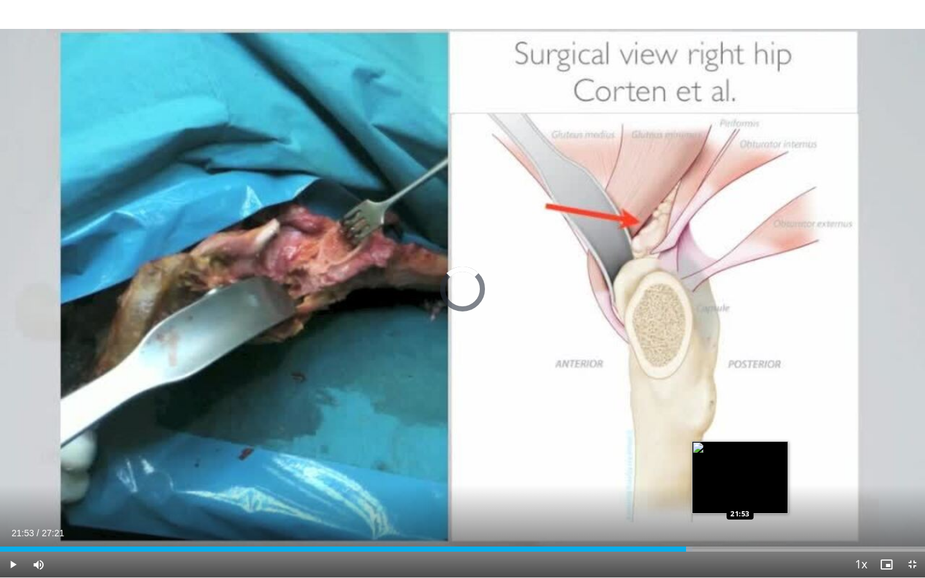
click at [740, 469] on div "Loaded : 74.88% 20:18 21:53" at bounding box center [462, 549] width 925 height 5
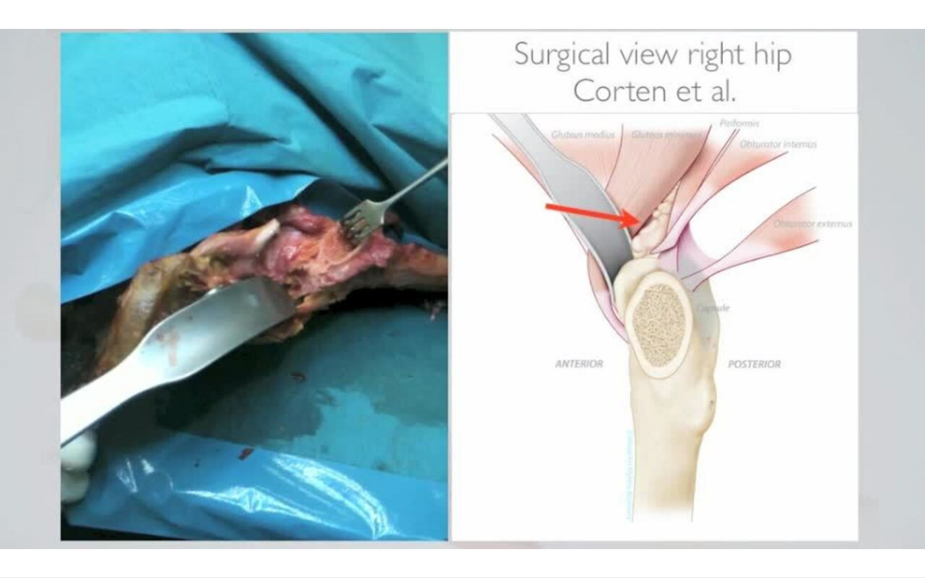
click at [717, 469] on div "10 seconds Tap to unmute" at bounding box center [462, 289] width 925 height 578
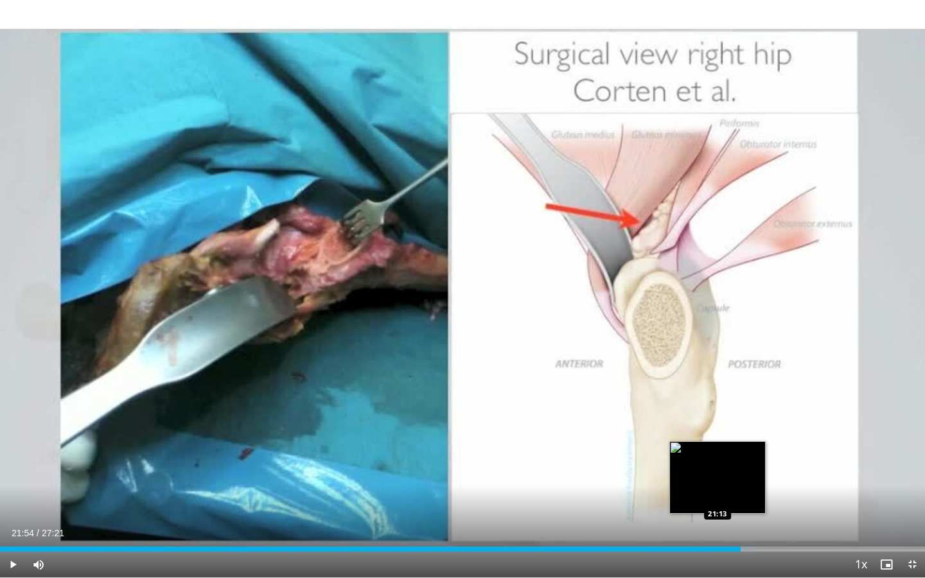
click at [717, 469] on div "Loaded : 81.74% 21:54 21:13" at bounding box center [462, 546] width 925 height 12
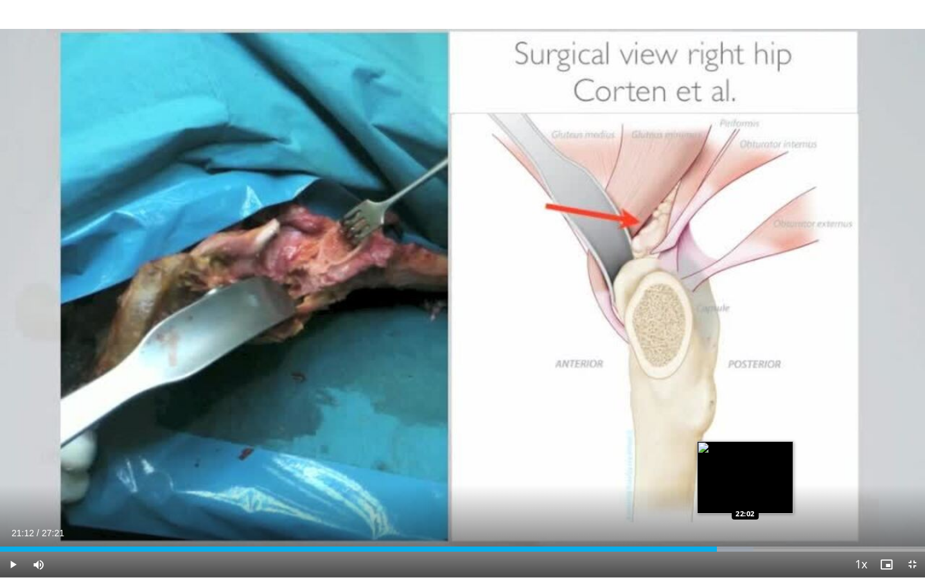
click at [745, 469] on div "Loaded : 81.49% 21:12 22:02" at bounding box center [462, 546] width 925 height 12
click at [768, 469] on div "Loaded : 82.37% 22:02 22:41" at bounding box center [462, 546] width 925 height 12
click at [762, 469] on div "22:42" at bounding box center [384, 549] width 768 height 5
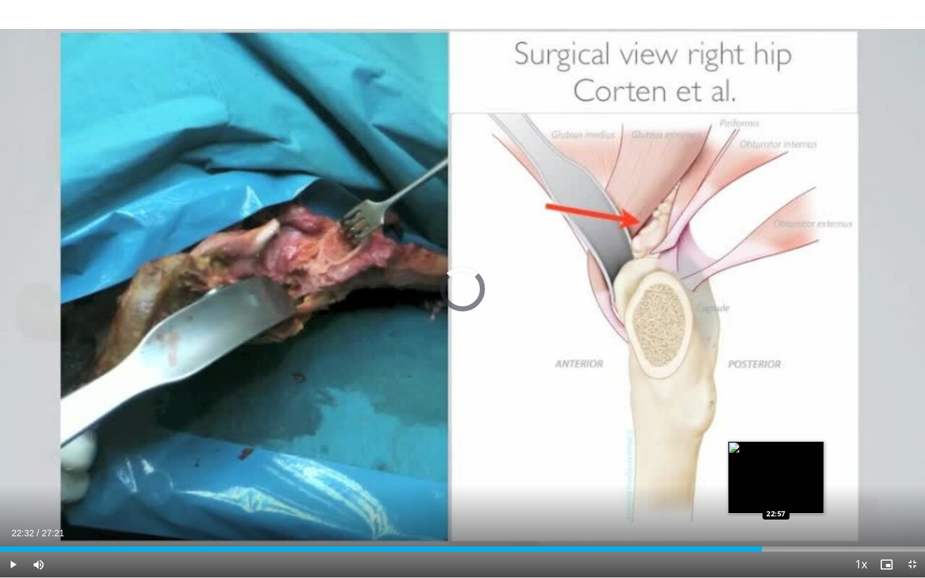
click at [776, 469] on div "Loaded : 0.00% 22:32 22:57" at bounding box center [462, 549] width 925 height 5
click at [788, 469] on div "Loaded : 87.98% 23:00 23:17" at bounding box center [462, 549] width 925 height 5
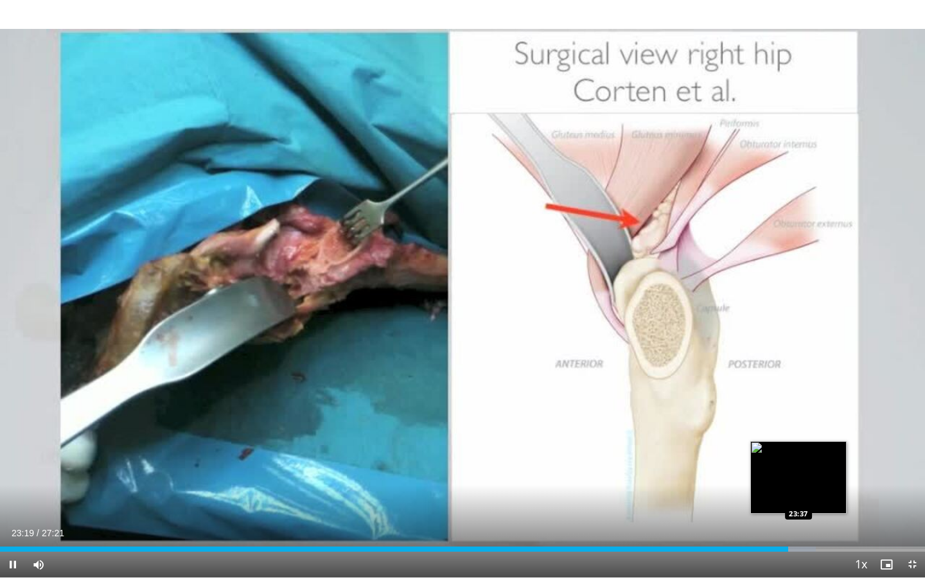
click at [799, 469] on div "Progress Bar" at bounding box center [795, 549] width 42 height 5
click at [812, 469] on div "Loaded : 90.48% 23:38 24:01" at bounding box center [462, 546] width 925 height 12
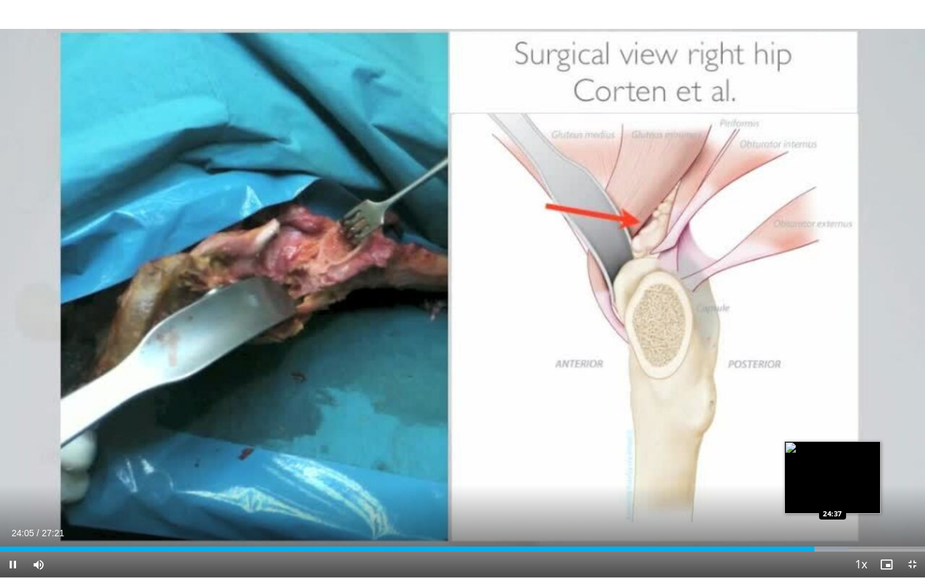
click at [833, 469] on div "Progress Bar" at bounding box center [822, 549] width 53 height 5
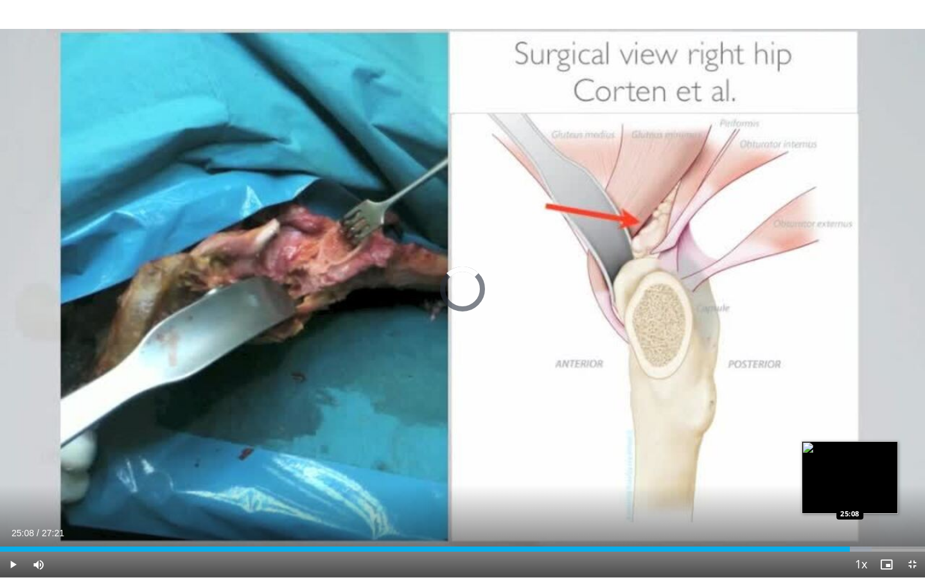
click at [850, 469] on div "Progress Bar" at bounding box center [844, 549] width 55 height 5
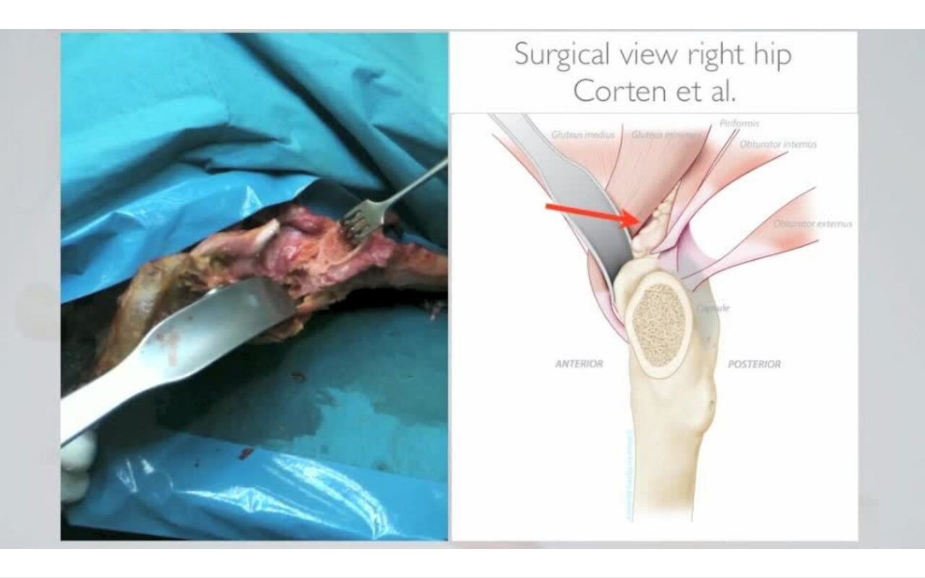
click at [862, 469] on div "10 seconds Tap to unmute" at bounding box center [462, 289] width 925 height 578
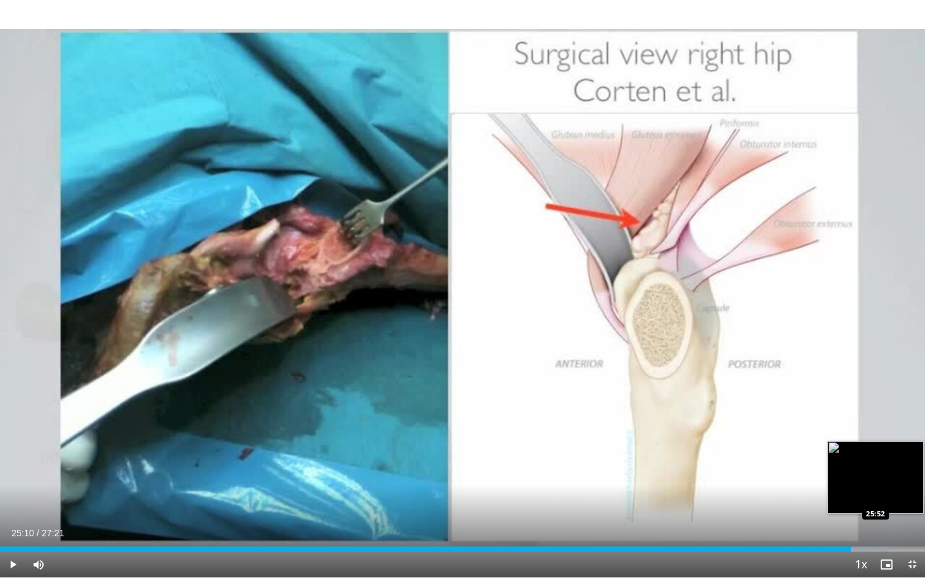
click at [875, 469] on div "Progress Bar" at bounding box center [861, 549] width 55 height 5
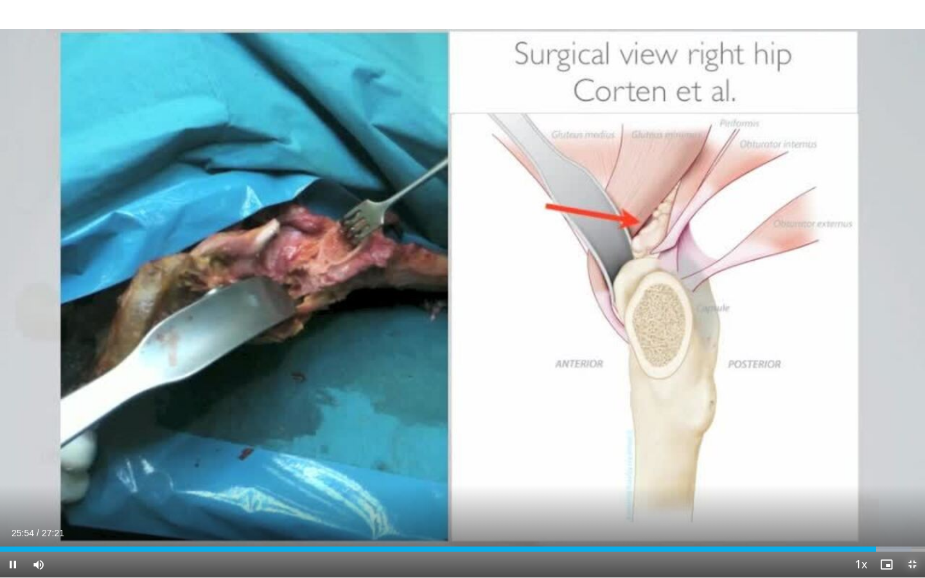
click at [912, 469] on span "Video Player" at bounding box center [912, 565] width 26 height 26
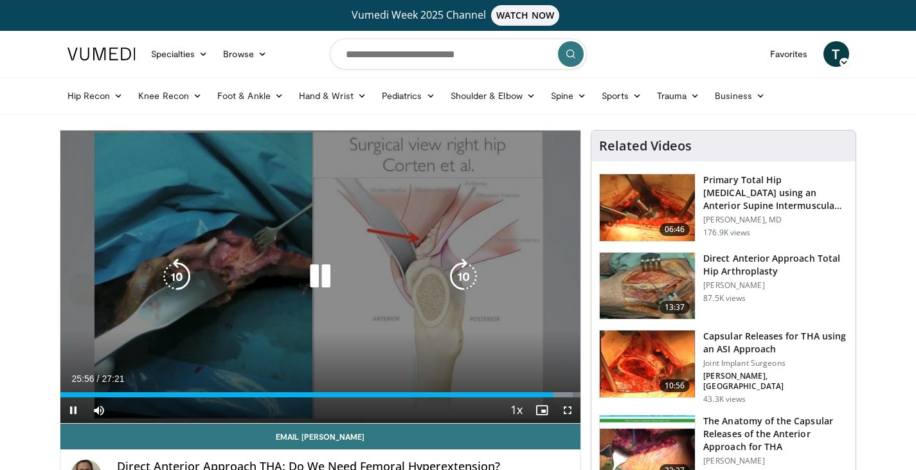
click at [324, 277] on icon "Video Player" at bounding box center [320, 276] width 36 height 36
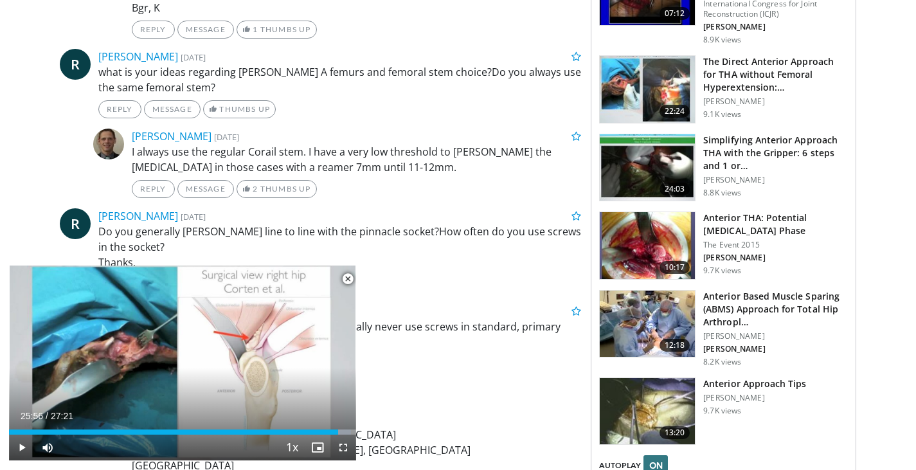
scroll to position [1303, 0]
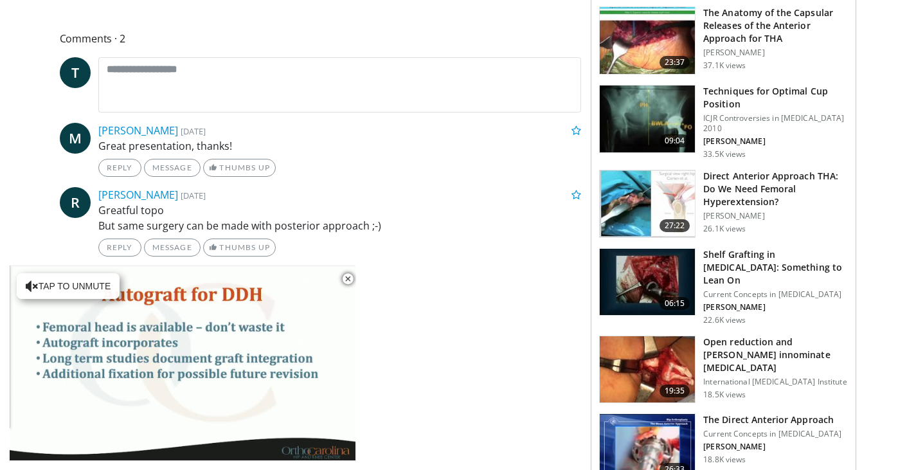
scroll to position [567, 0]
click at [741, 254] on h3 "Shelf Grafting in [MEDICAL_DATA]: Something to Lean On" at bounding box center [775, 266] width 145 height 39
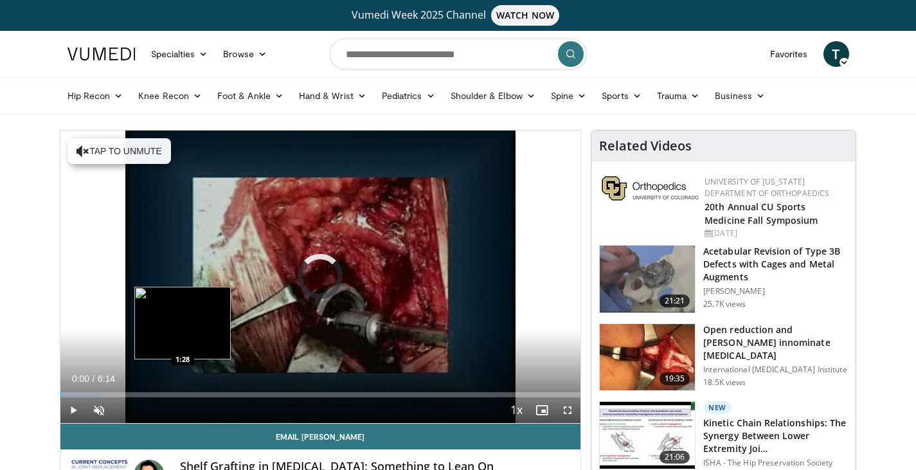
click at [182, 390] on div "Loaded : 8.01% 0:00 1:28" at bounding box center [320, 391] width 520 height 12
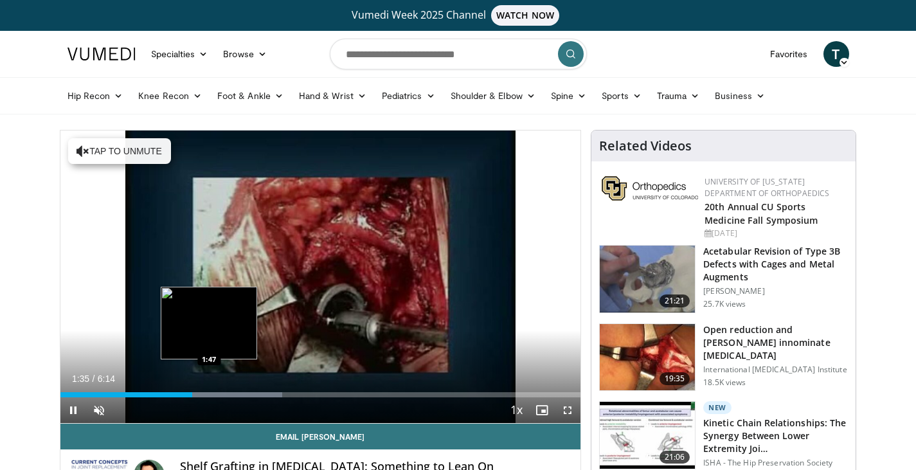
click at [209, 393] on div "Loaded : 42.62% 1:35 1:47" at bounding box center [320, 394] width 520 height 5
click at [220, 392] on div "Progress Bar" at bounding box center [226, 394] width 111 height 5
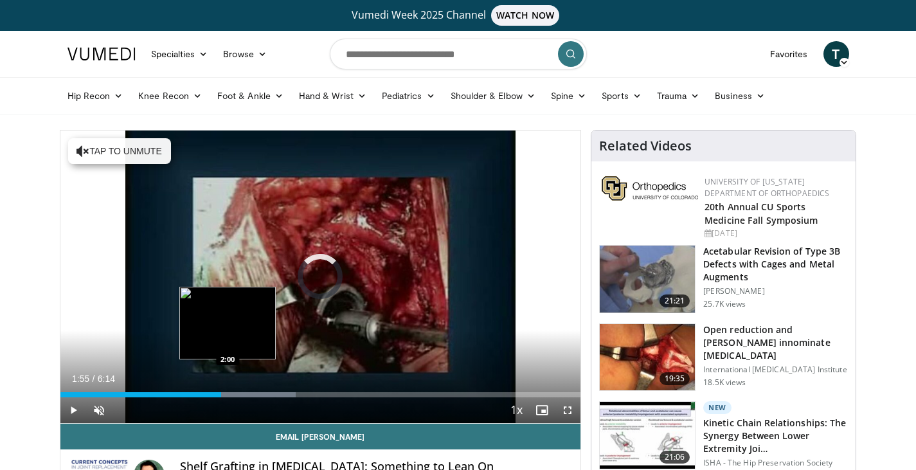
click at [227, 392] on div "Loaded : 45.28% 1:55 2:00" at bounding box center [320, 394] width 520 height 5
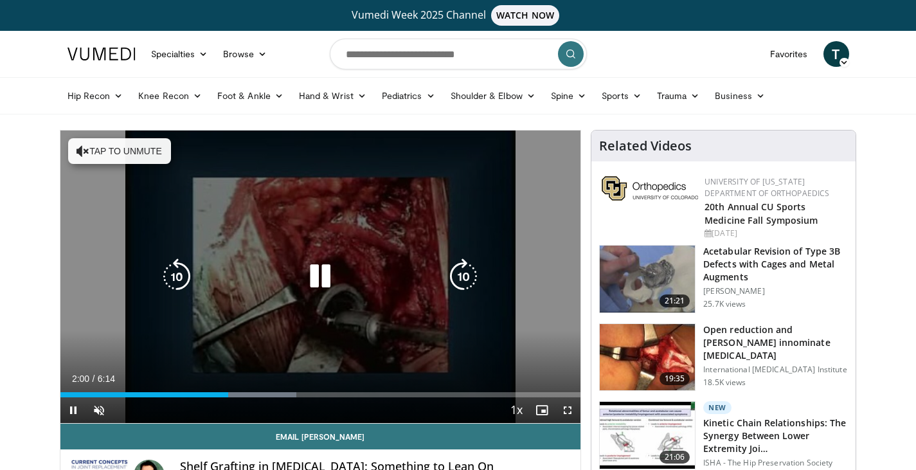
click at [240, 392] on div "Progress Bar" at bounding box center [241, 394] width 110 height 5
click at [125, 152] on button "Tap to unmute" at bounding box center [119, 151] width 103 height 26
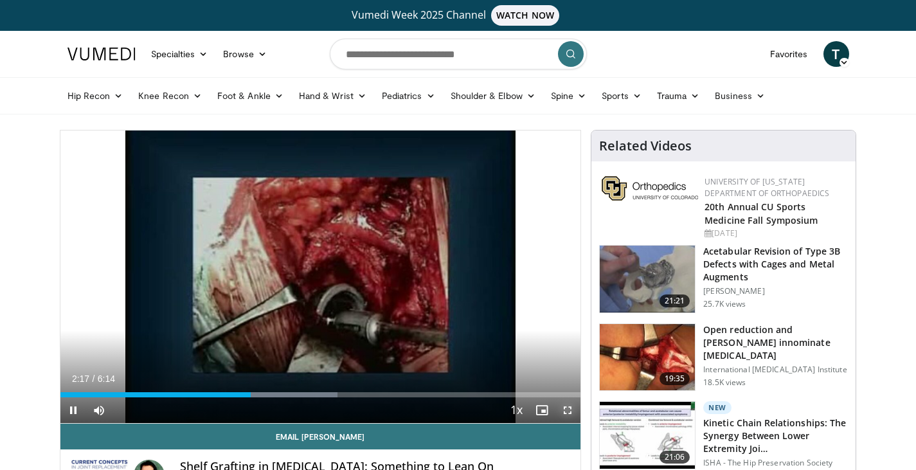
click at [570, 405] on span "Video Player" at bounding box center [567, 410] width 26 height 26
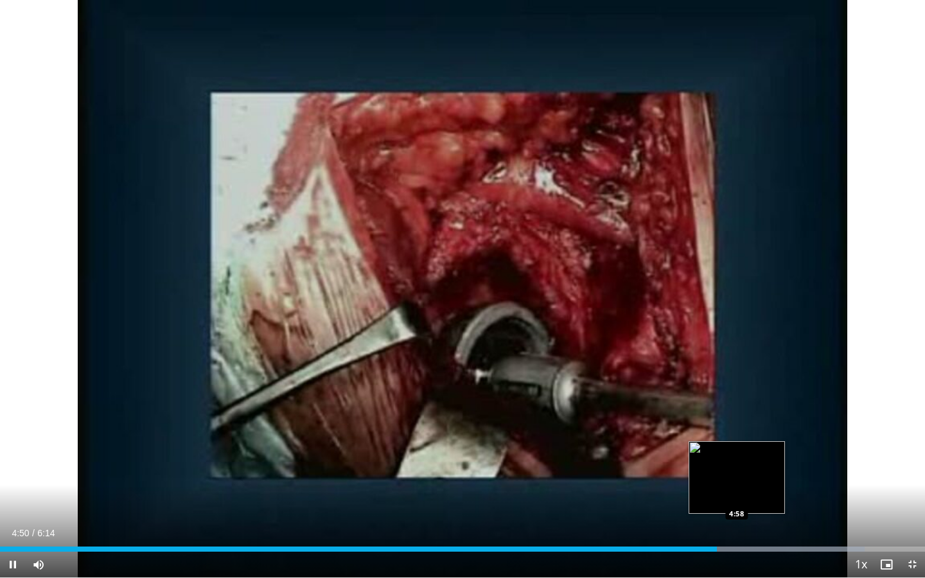
click at [736, 469] on div "Loaded : 93.45% 4:50 4:58" at bounding box center [462, 546] width 925 height 12
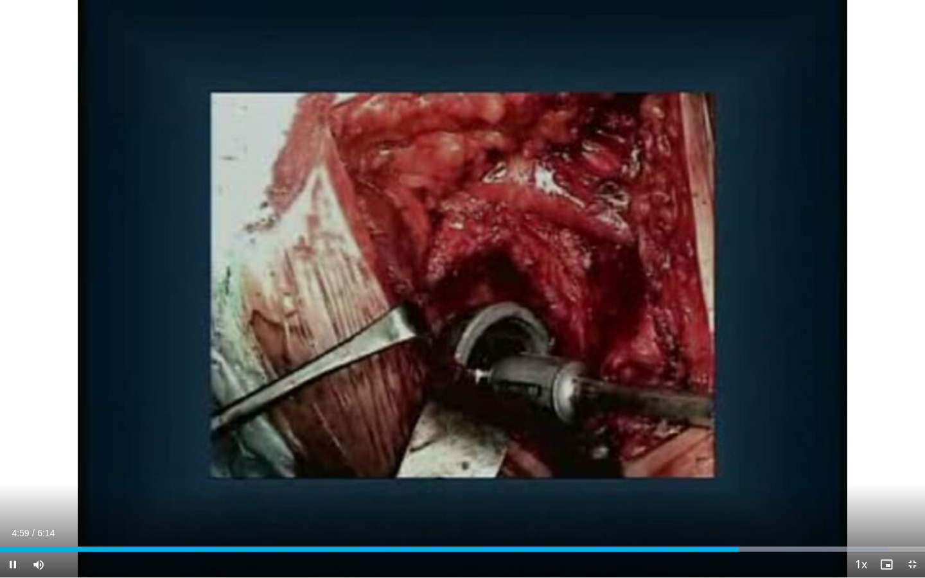
click at [770, 469] on div "Current Time 4:59 / Duration 6:14 Pause Skip Backward Skip Forward Mute Loaded …" at bounding box center [462, 565] width 925 height 26
click at [781, 469] on div "Progress Bar" at bounding box center [778, 549] width 224 height 5
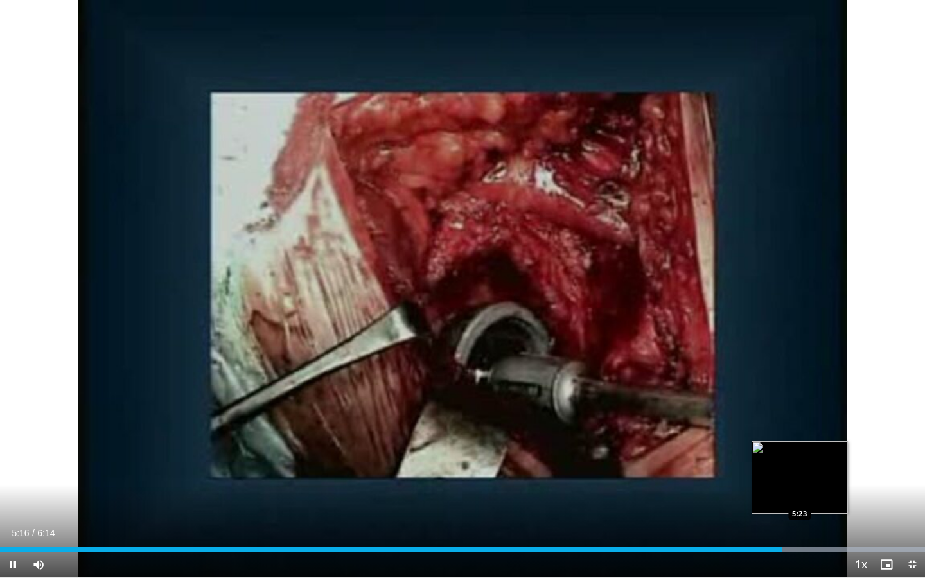
click at [801, 469] on div "Progress Bar" at bounding box center [817, 549] width 217 height 5
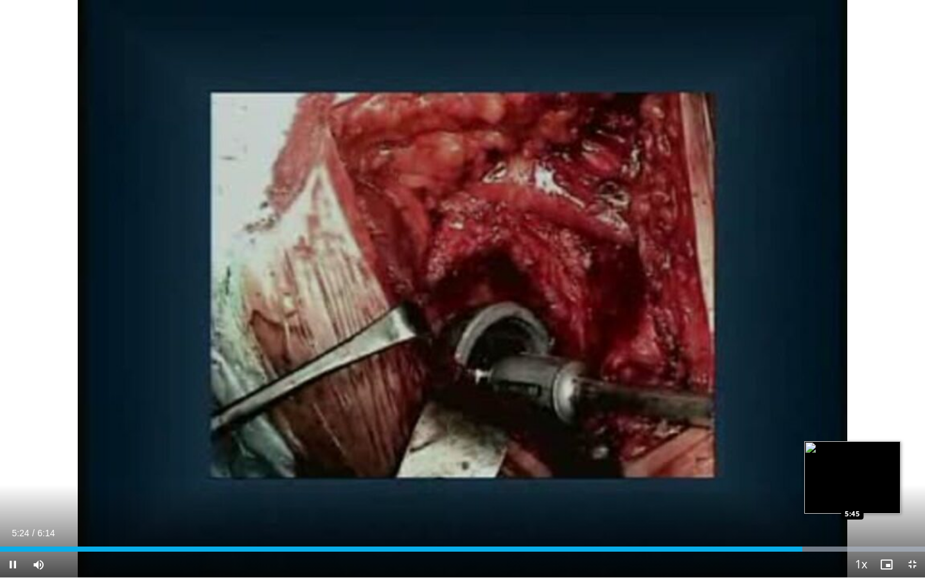
click at [853, 469] on div "Loaded : 100.00% 5:24 5:45" at bounding box center [462, 546] width 925 height 12
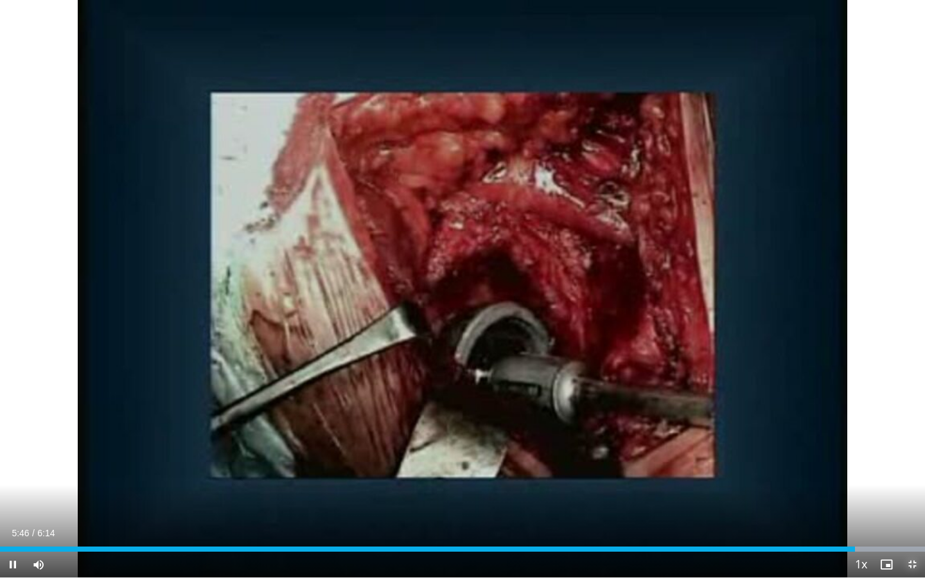
click at [911, 469] on span "Video Player" at bounding box center [912, 565] width 26 height 26
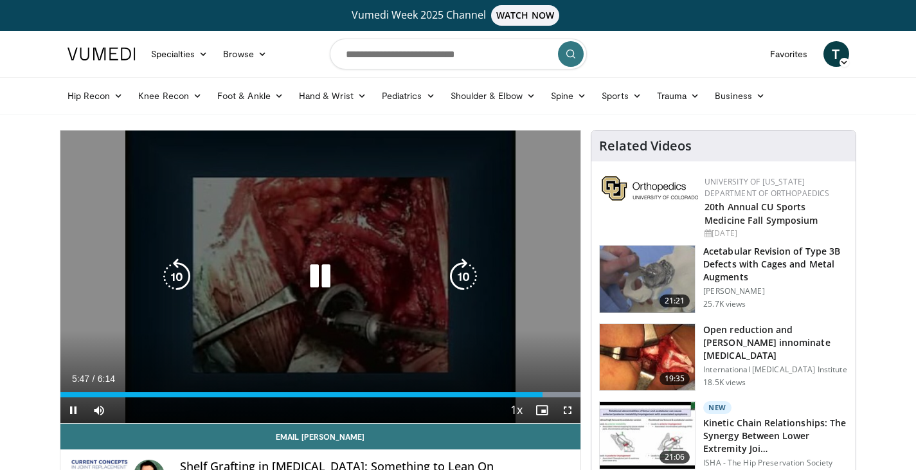
click at [328, 274] on icon "Video Player" at bounding box center [320, 276] width 36 height 36
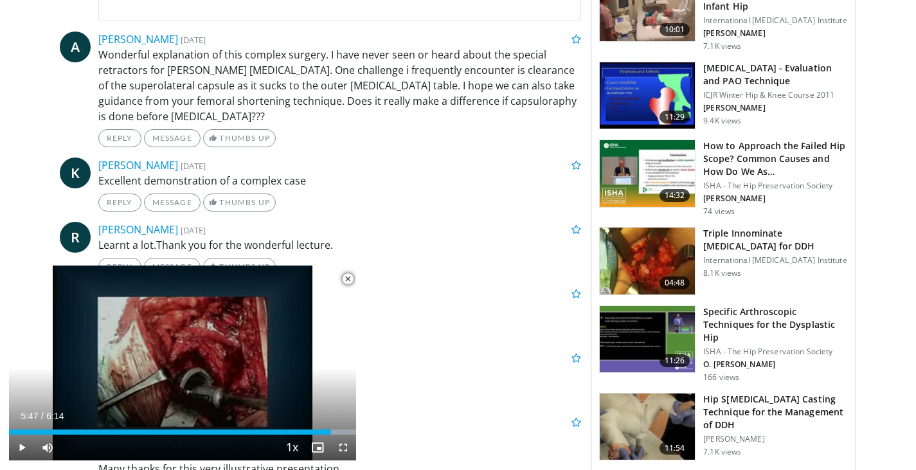
scroll to position [687, 0]
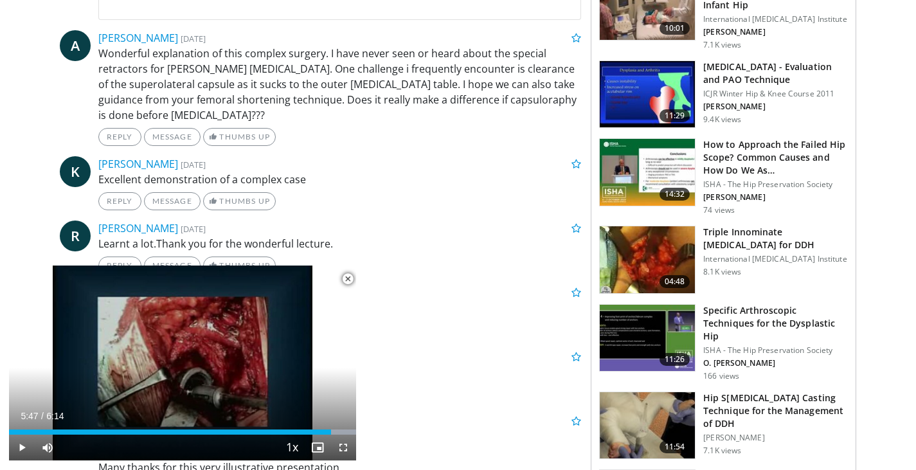
click at [455, 364] on p "Great Job [PERSON_NAME]. Keep Going." at bounding box center [339, 371] width 483 height 15
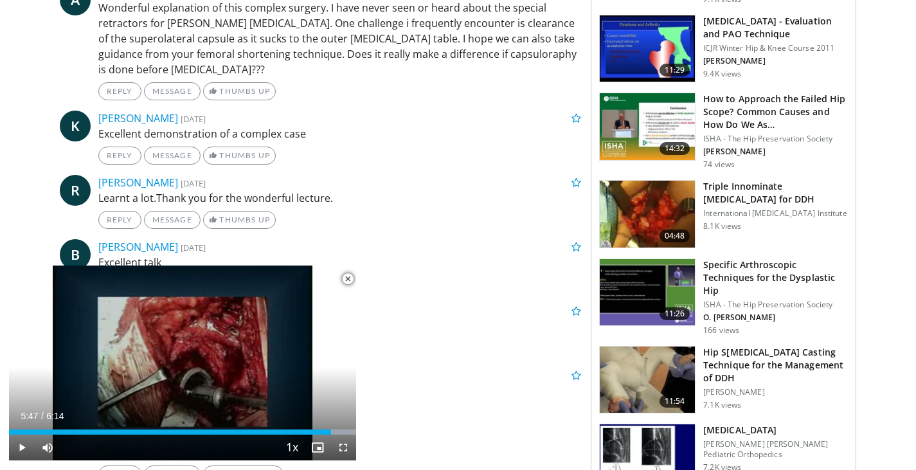
scroll to position [522, 0]
